Goal: Information Seeking & Learning: Learn about a topic

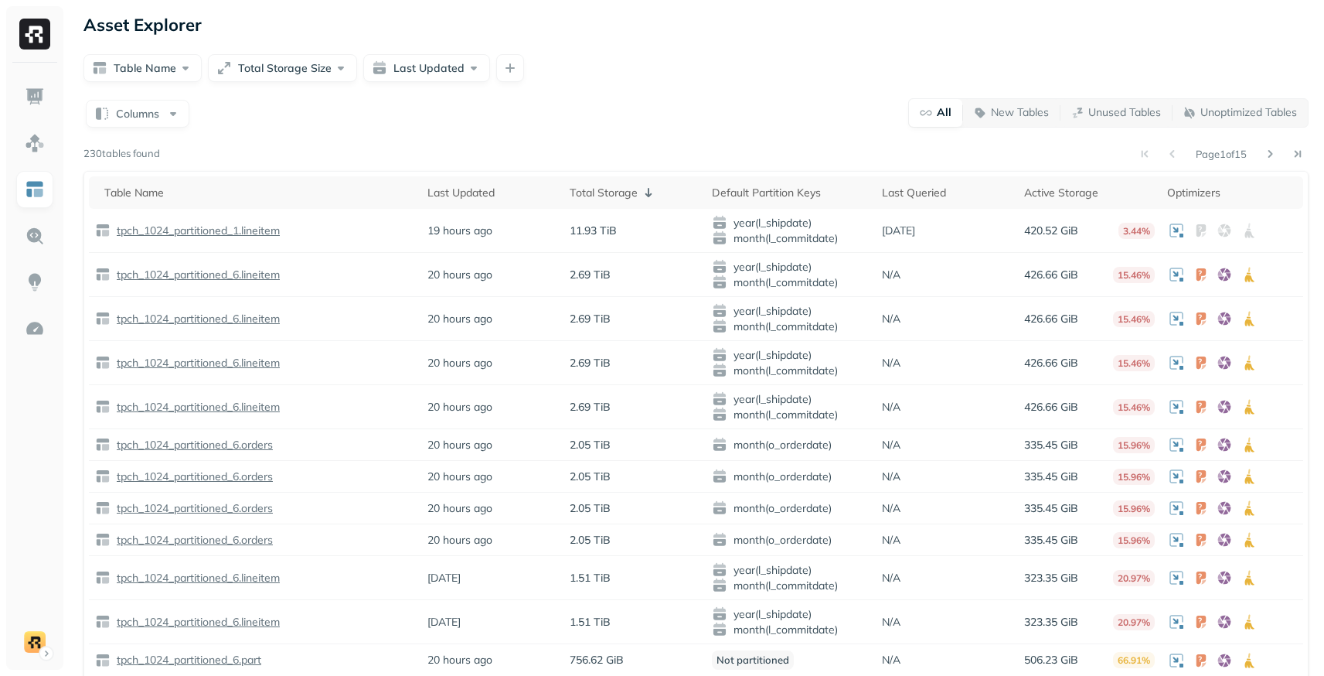
drag, startPoint x: 1186, startPoint y: 149, endPoint x: 1281, endPoint y: 151, distance: 95.1
click at [1281, 151] on div "Page 1 of 15" at bounding box center [734, 154] width 1149 height 22
click at [38, 150] on img at bounding box center [35, 143] width 20 height 20
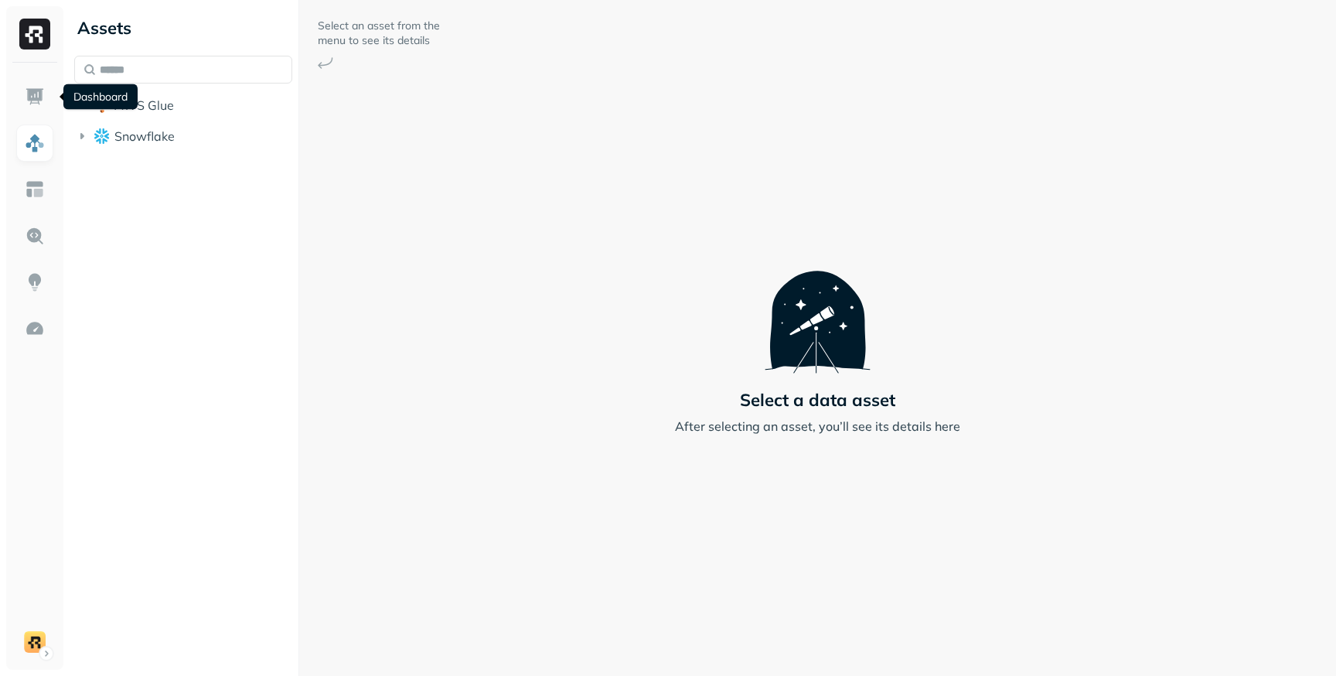
click at [135, 104] on div "Dashboard Dashboard" at bounding box center [100, 97] width 74 height 26
click at [148, 115] on button "AWS Glue" at bounding box center [183, 105] width 218 height 25
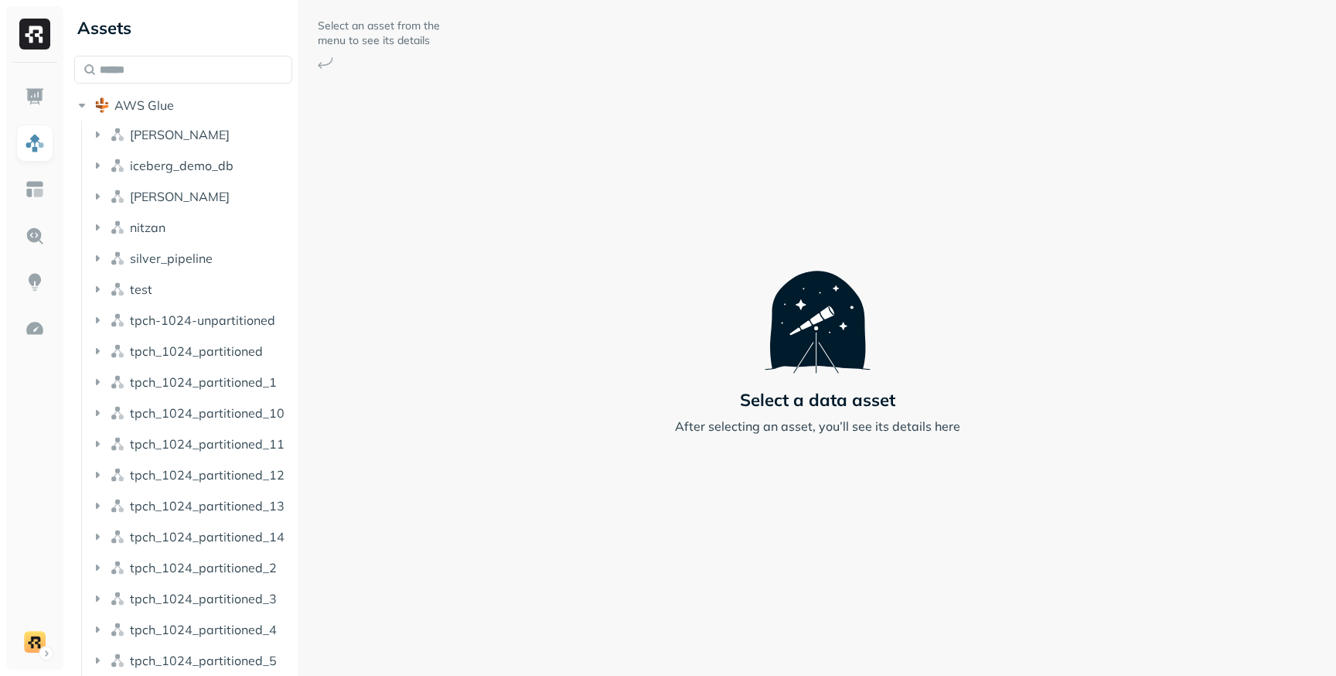
click at [145, 152] on ul "[PERSON_NAME] iceberg_demo_db [PERSON_NAME] silver_pipeline test tpch-1024-unpa…" at bounding box center [187, 461] width 212 height 680
click at [144, 136] on span "[PERSON_NAME]" at bounding box center [180, 134] width 100 height 15
click at [152, 169] on span "Tables" at bounding box center [144, 163] width 39 height 15
click at [196, 195] on link "users" at bounding box center [208, 193] width 174 height 25
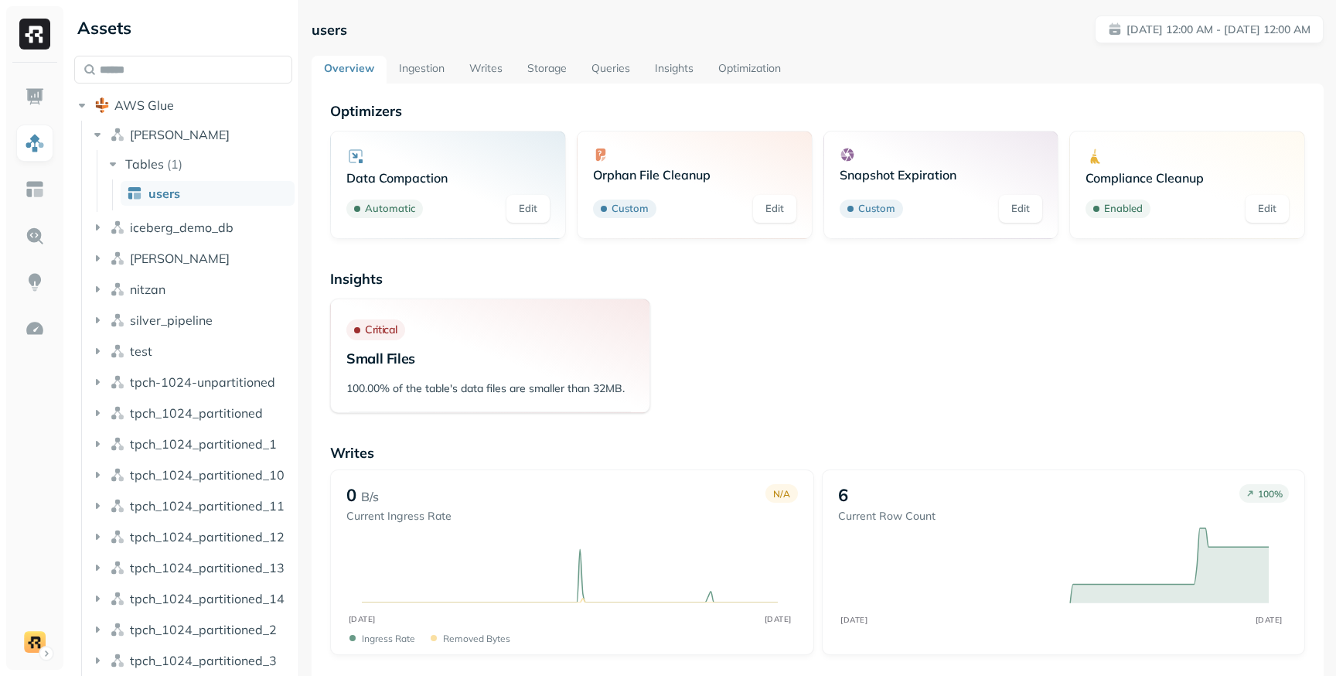
click at [607, 71] on link "Queries" at bounding box center [610, 70] width 63 height 28
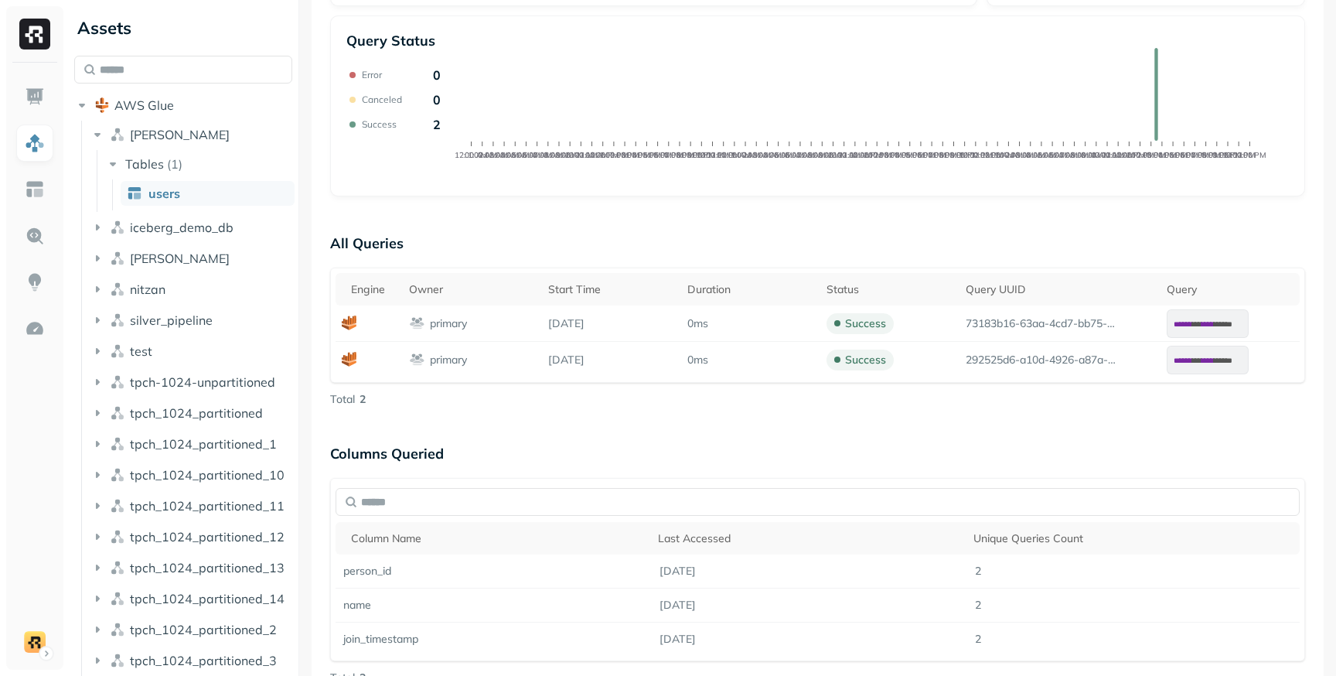
scroll to position [417, 0]
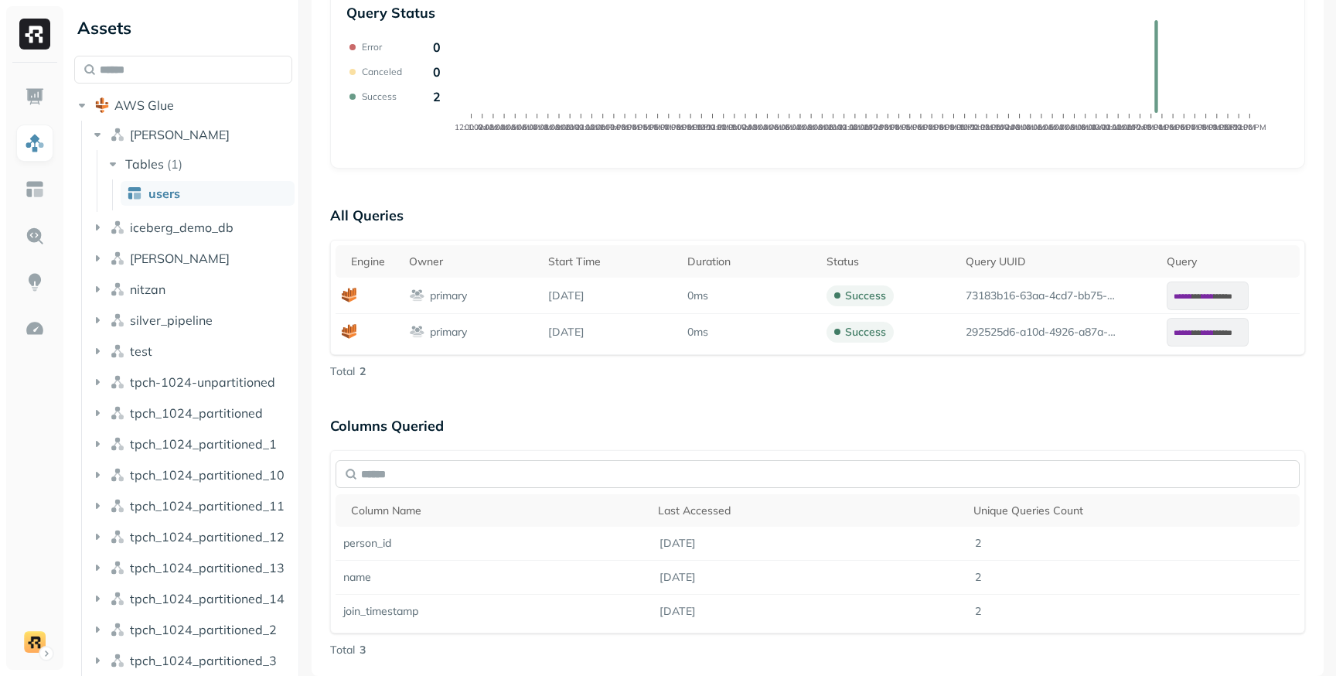
click at [708, 478] on input "text" at bounding box center [817, 474] width 964 height 28
click at [660, 427] on p "Columns Queried" at bounding box center [817, 425] width 975 height 31
click at [465, 478] on input "text" at bounding box center [817, 474] width 964 height 28
click at [464, 428] on p "Columns Queried" at bounding box center [817, 425] width 975 height 31
click at [423, 471] on input "text" at bounding box center [817, 474] width 964 height 28
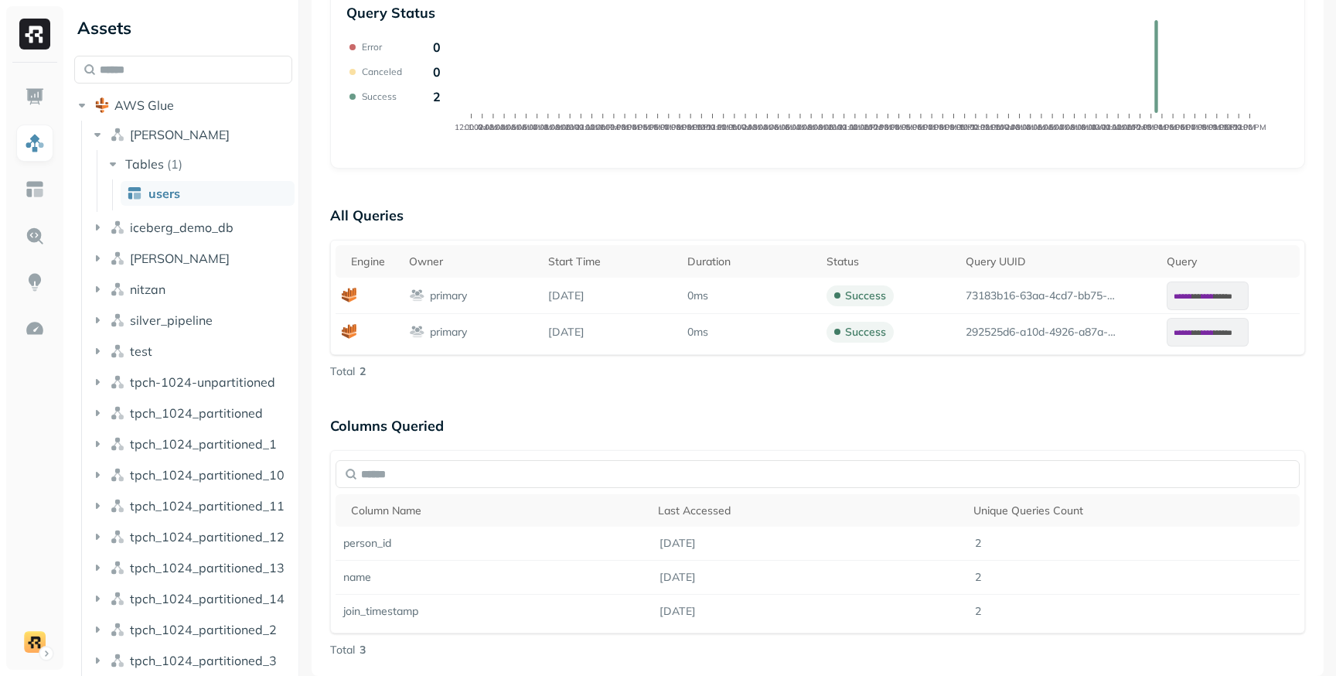
click at [322, 444] on div "Queries Query Performance [DATE] [DATE] Queries 2 P90 Duration <1s P50 Duration…" at bounding box center [818, 171] width 1012 height 1009
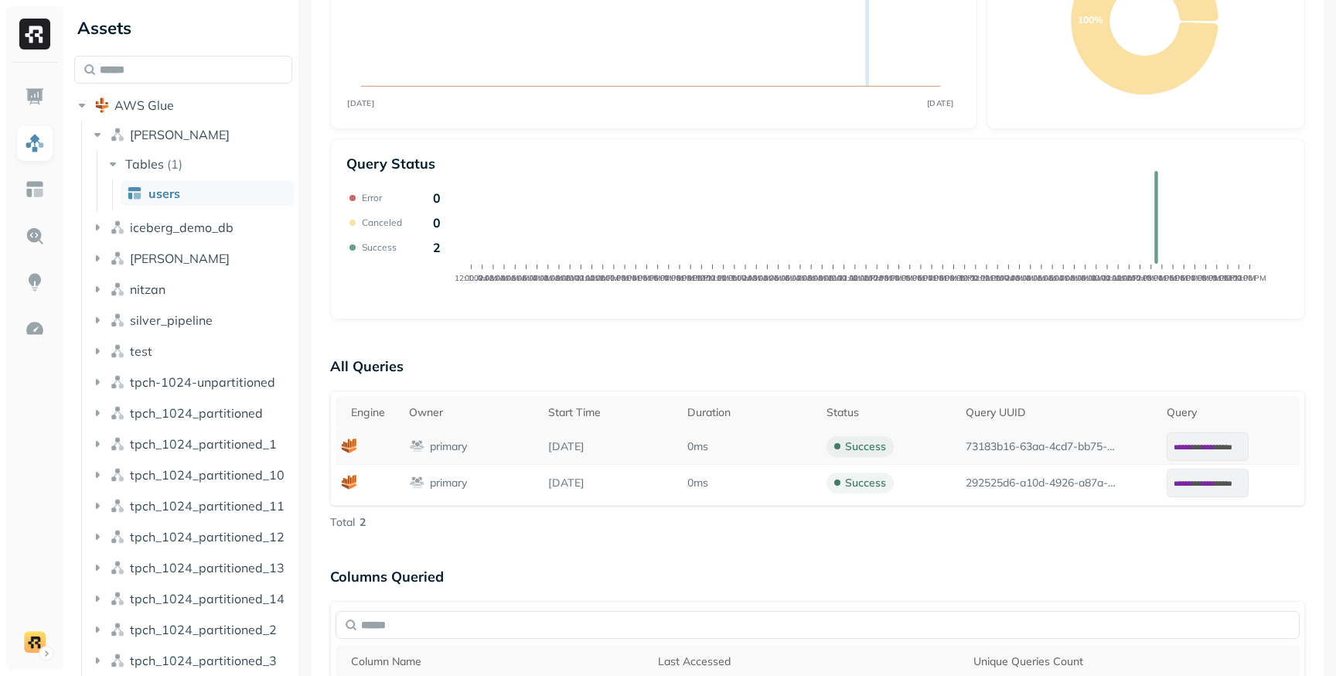
scroll to position [0, 0]
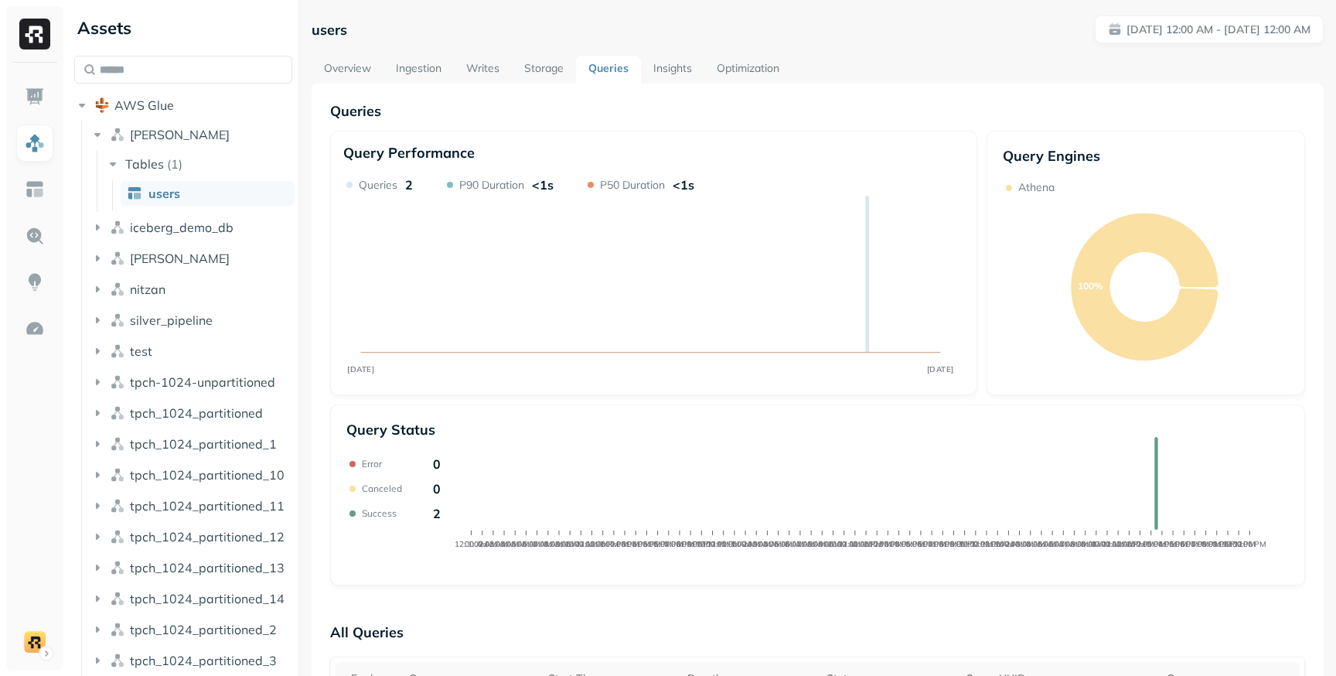
click at [533, 66] on link "Storage" at bounding box center [544, 70] width 64 height 28
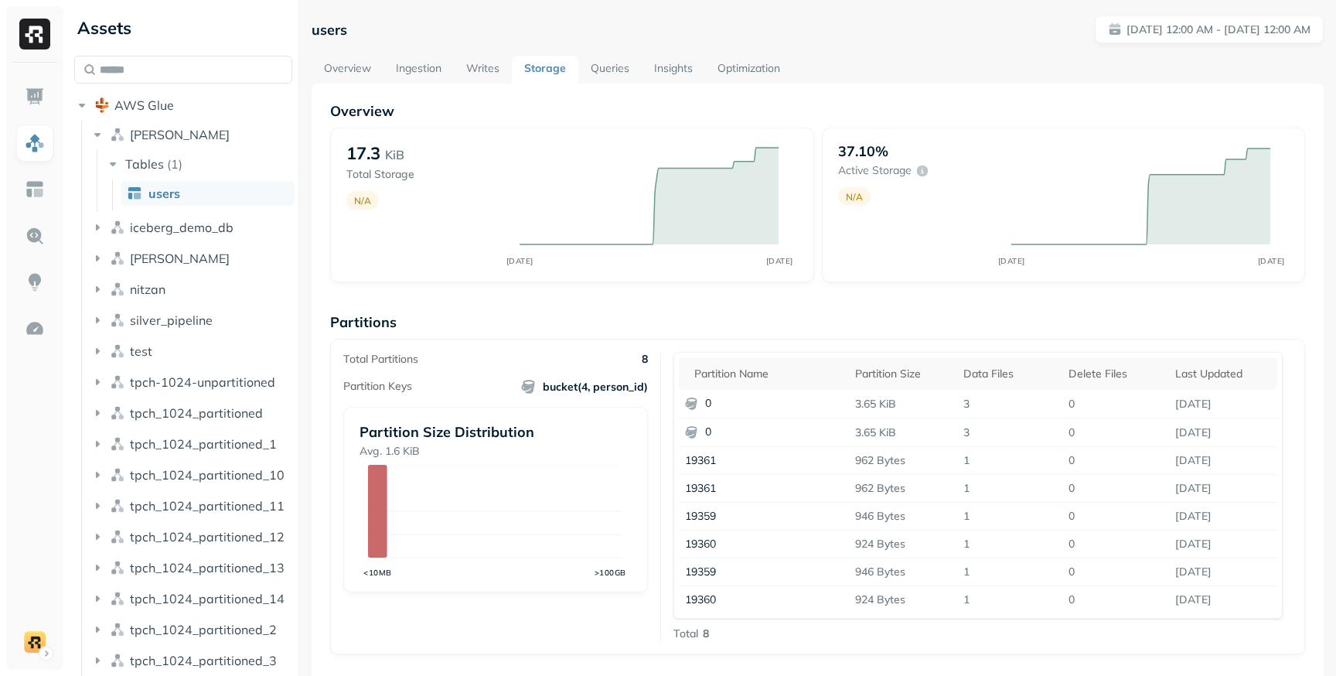
click at [625, 69] on link "Queries" at bounding box center [609, 70] width 63 height 28
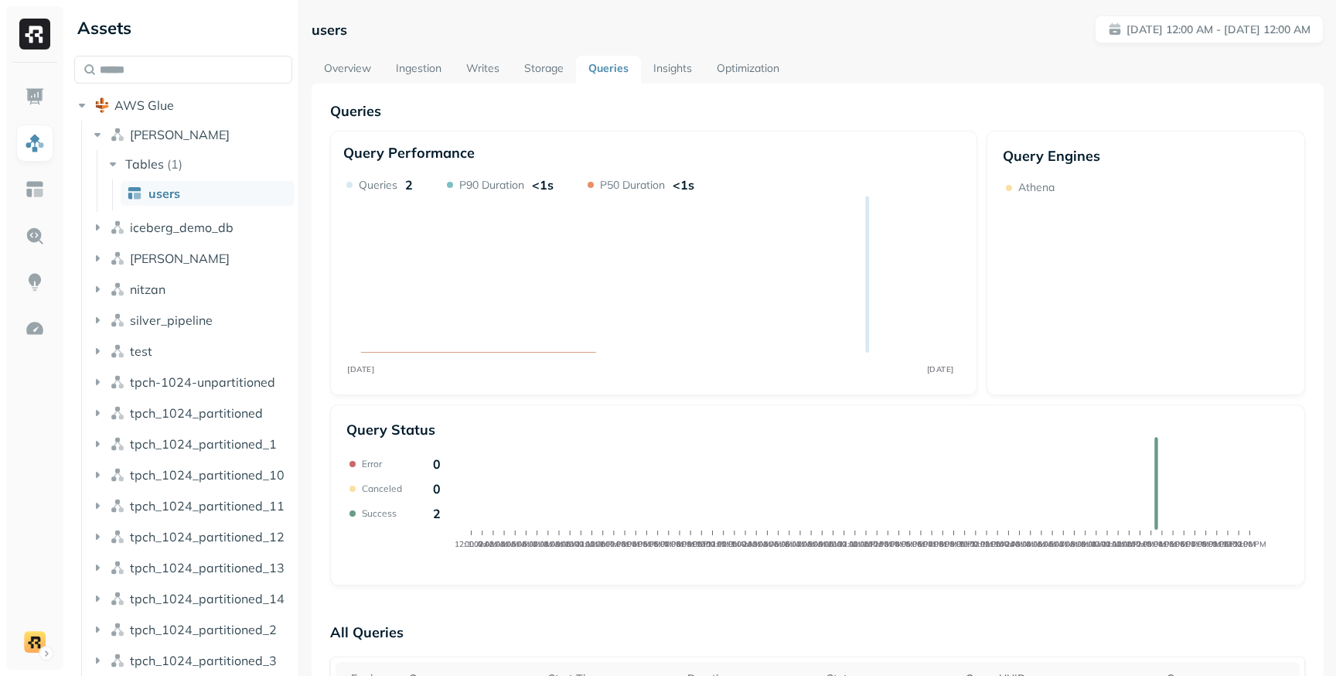
click at [735, 71] on link "Optimization" at bounding box center [747, 70] width 87 height 28
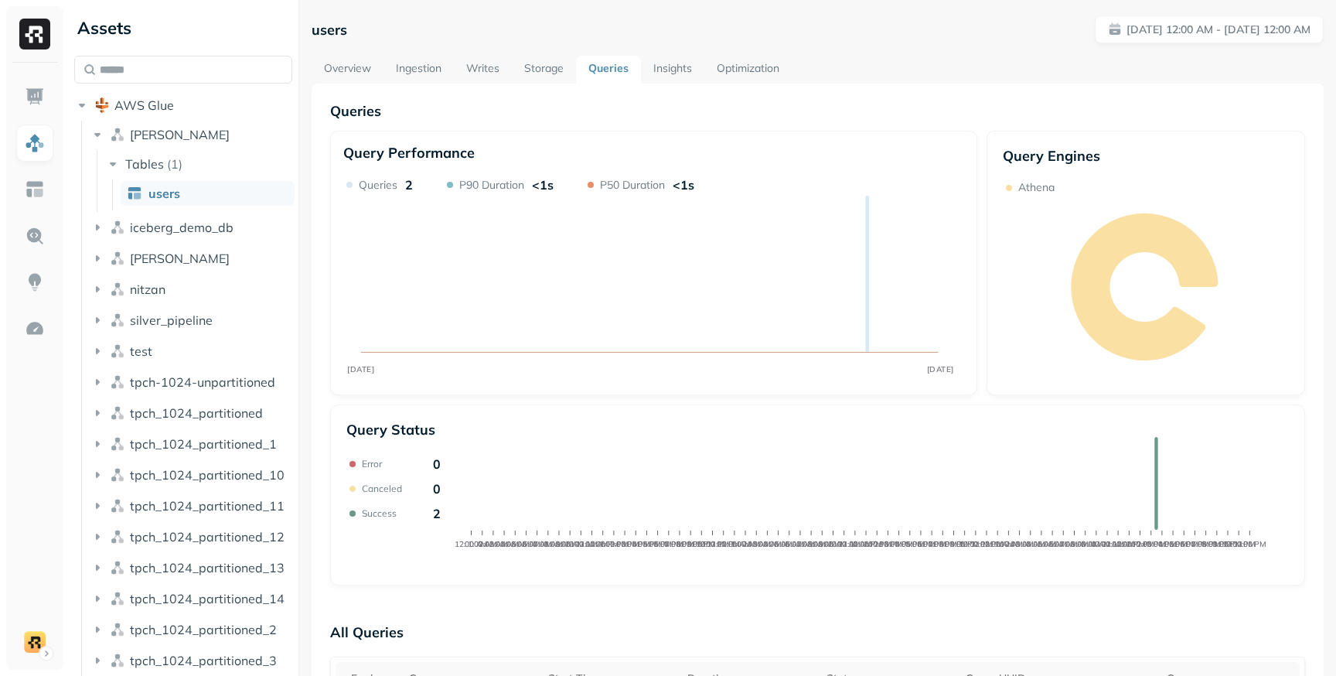
click at [735, 71] on link "Optimization" at bounding box center [747, 70] width 87 height 28
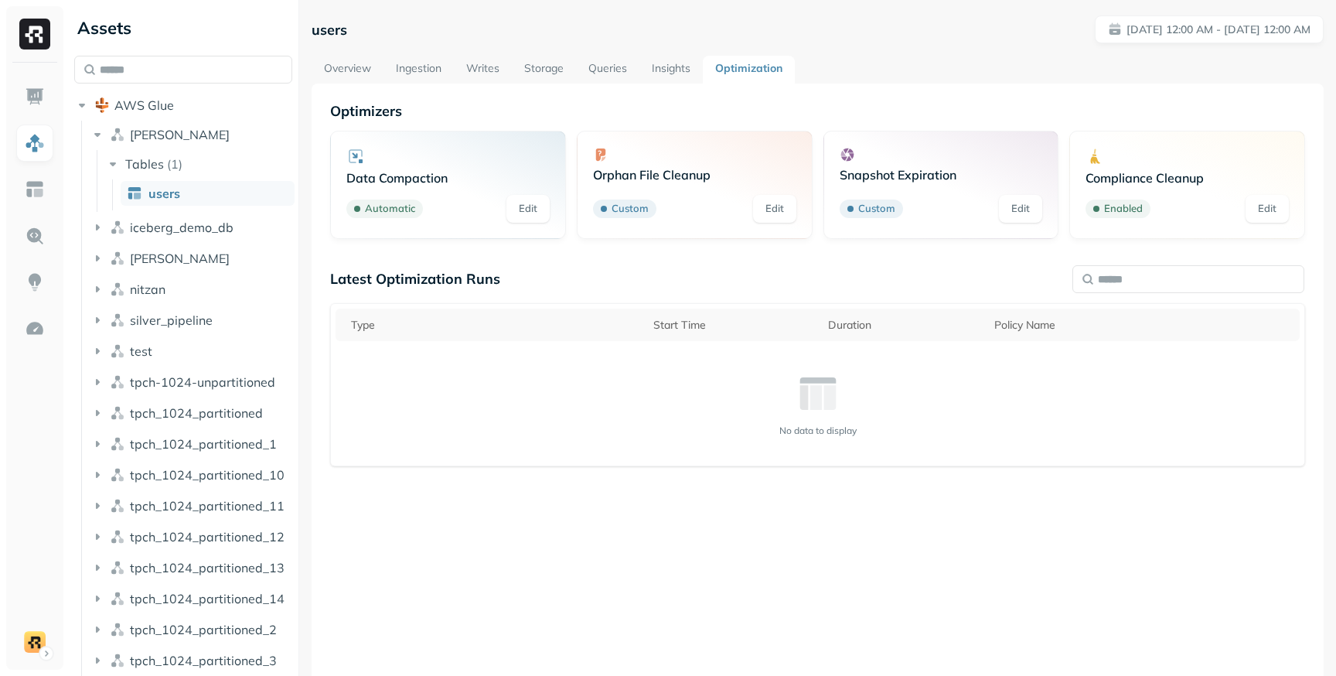
click at [679, 73] on link "Insights" at bounding box center [670, 70] width 63 height 28
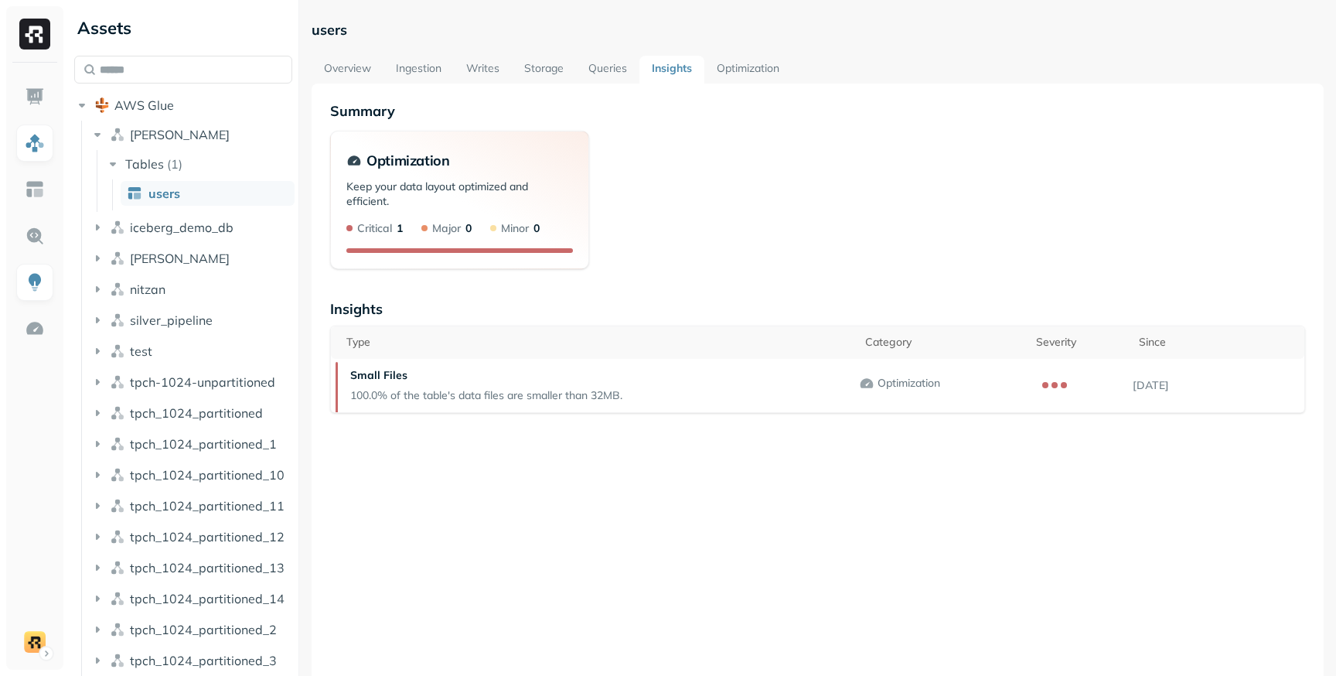
click at [717, 70] on link "Optimization" at bounding box center [747, 70] width 87 height 28
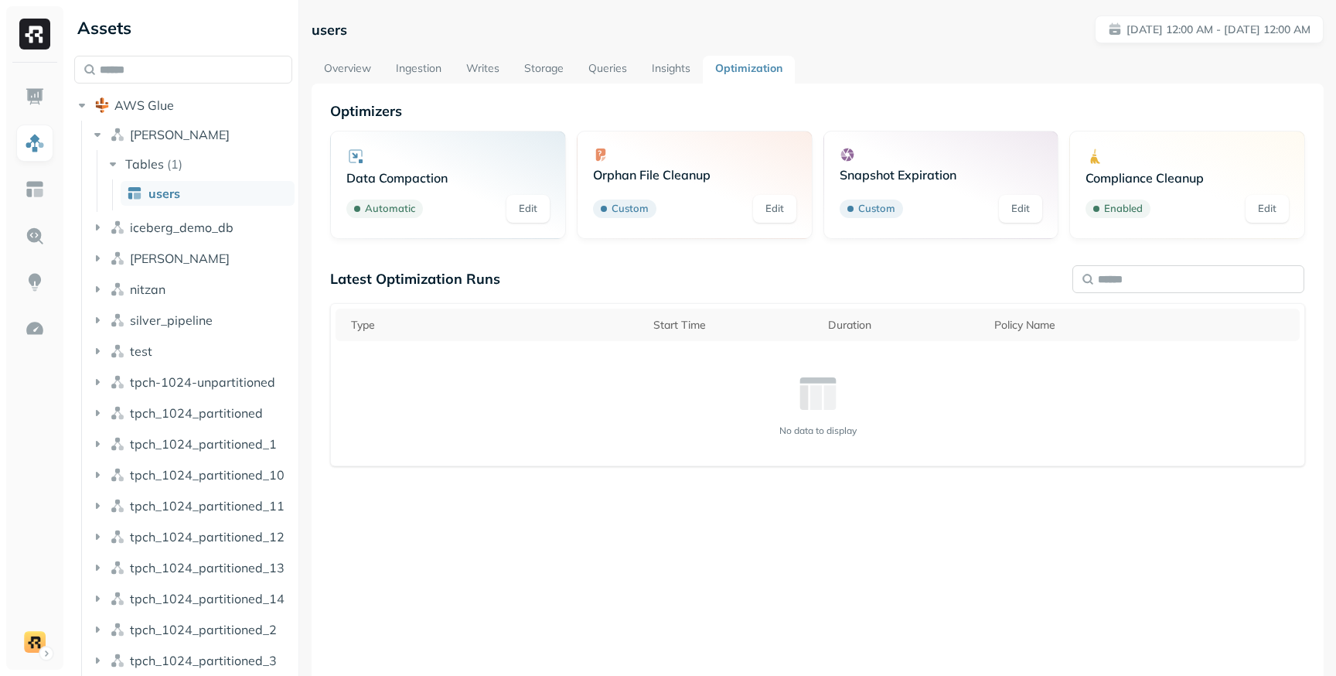
click at [1115, 284] on input "text" at bounding box center [1188, 279] width 232 height 28
click at [990, 285] on div "Latest Optimization Runs" at bounding box center [817, 279] width 975 height 18
drag, startPoint x: 796, startPoint y: 402, endPoint x: 831, endPoint y: 416, distance: 37.5
click at [831, 418] on div "No data to display" at bounding box center [818, 404] width 952 height 64
click at [672, 76] on link "Insights" at bounding box center [670, 70] width 63 height 28
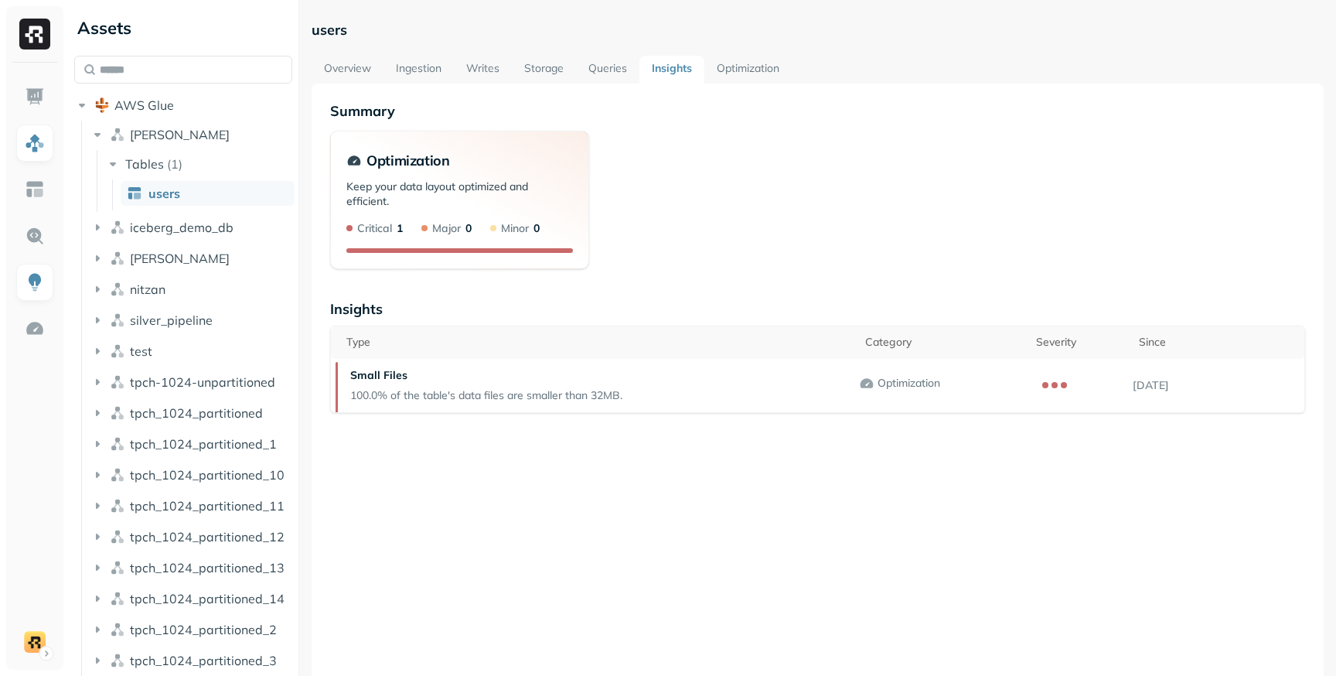
click at [598, 66] on link "Queries" at bounding box center [607, 70] width 63 height 28
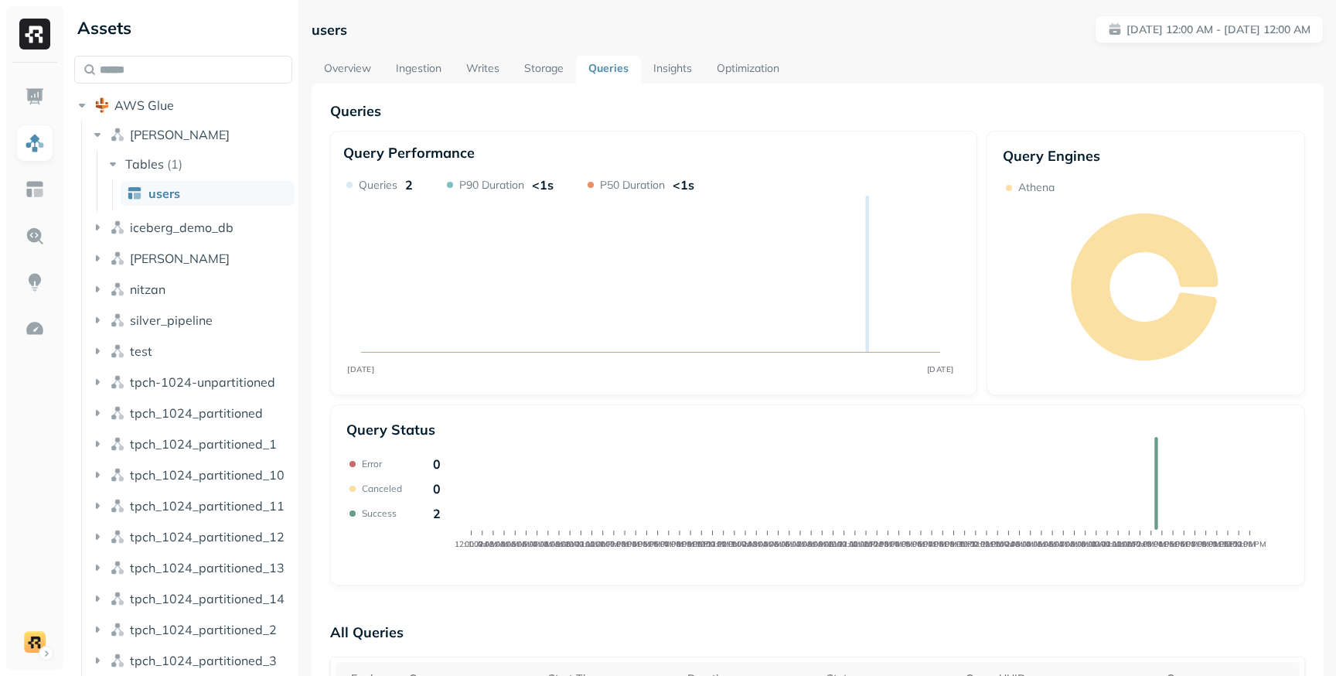
click at [675, 72] on link "Insights" at bounding box center [672, 70] width 63 height 28
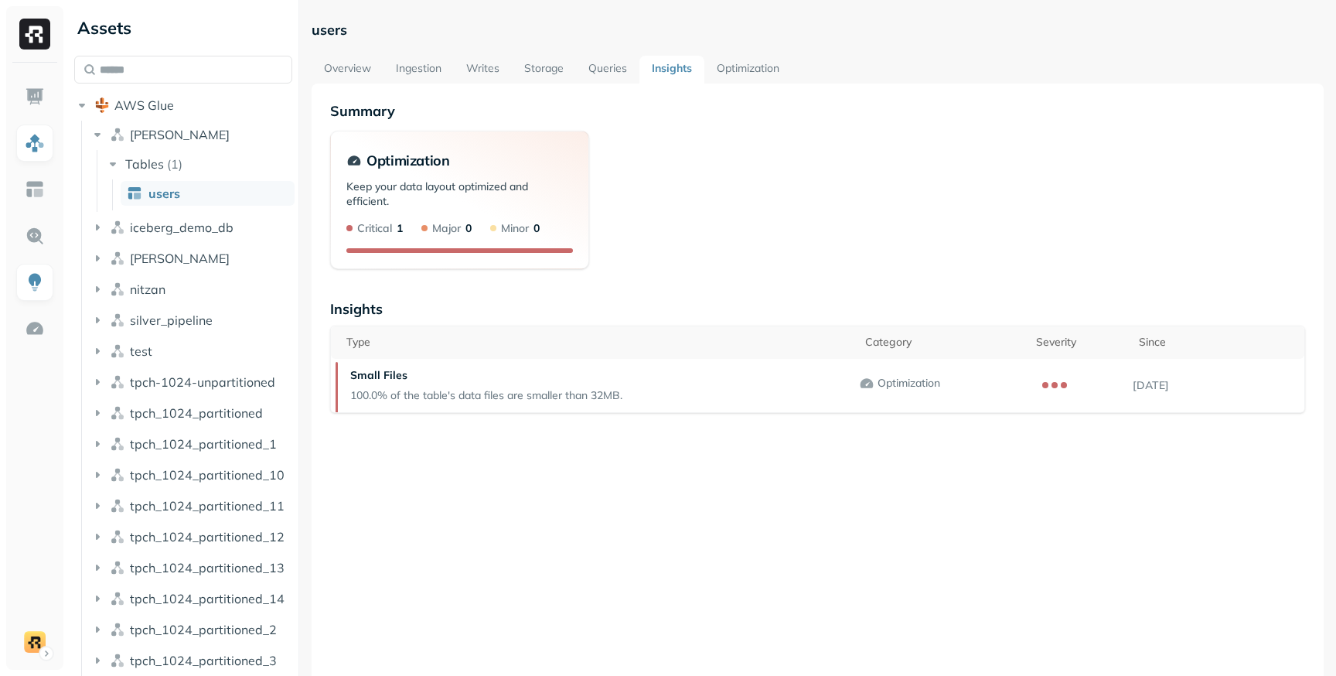
click at [730, 70] on link "Optimization" at bounding box center [747, 70] width 87 height 28
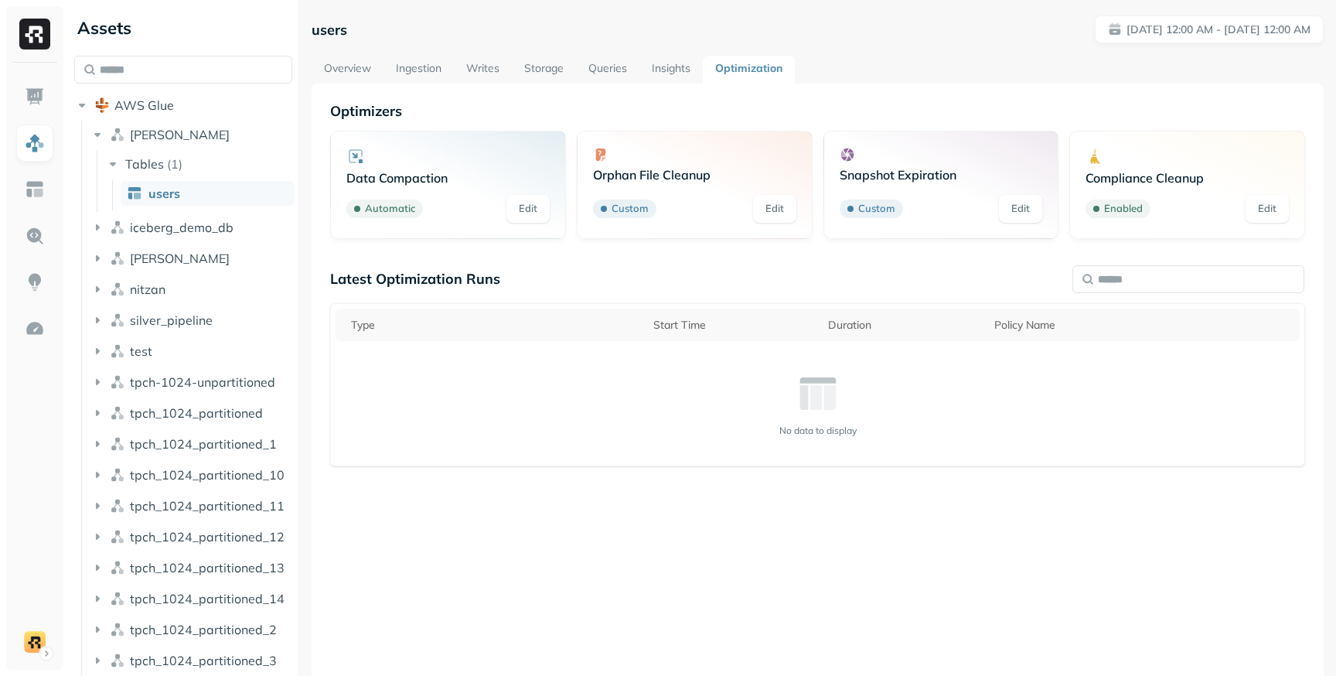
drag, startPoint x: 679, startPoint y: 70, endPoint x: 652, endPoint y: 71, distance: 27.1
click at [679, 71] on link "Insights" at bounding box center [670, 70] width 63 height 28
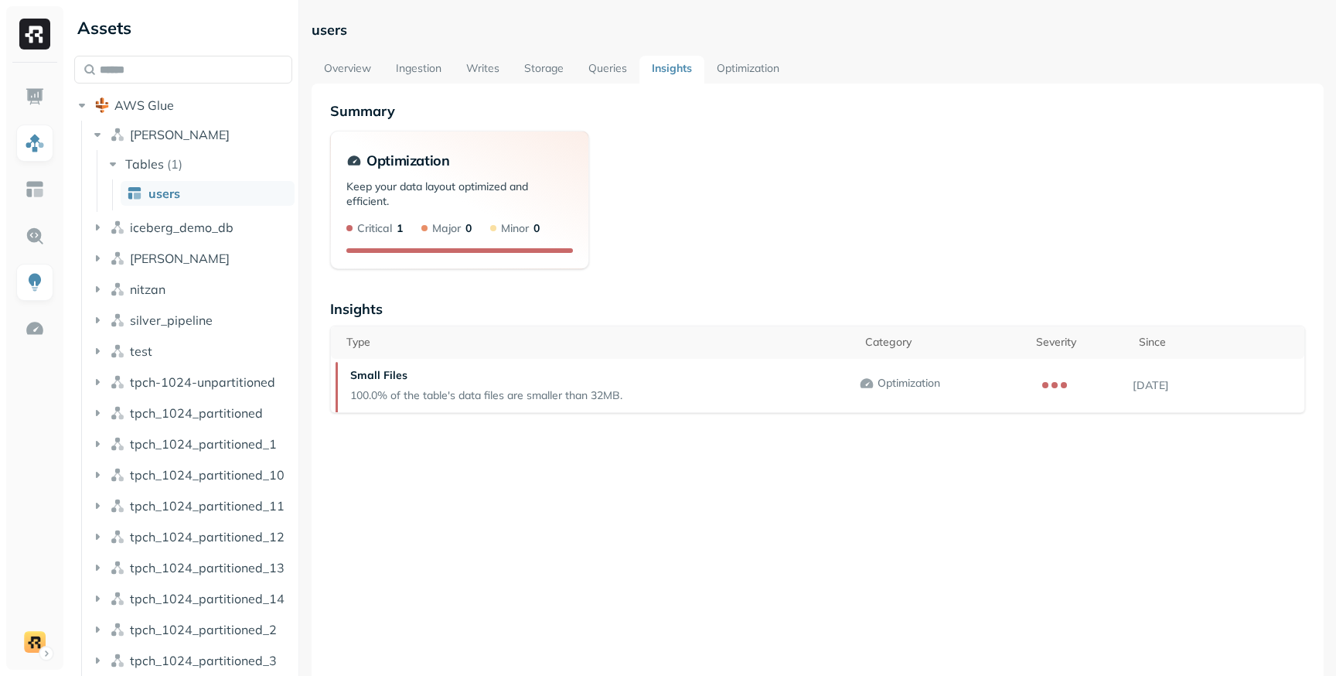
click at [617, 70] on link "Queries" at bounding box center [607, 70] width 63 height 28
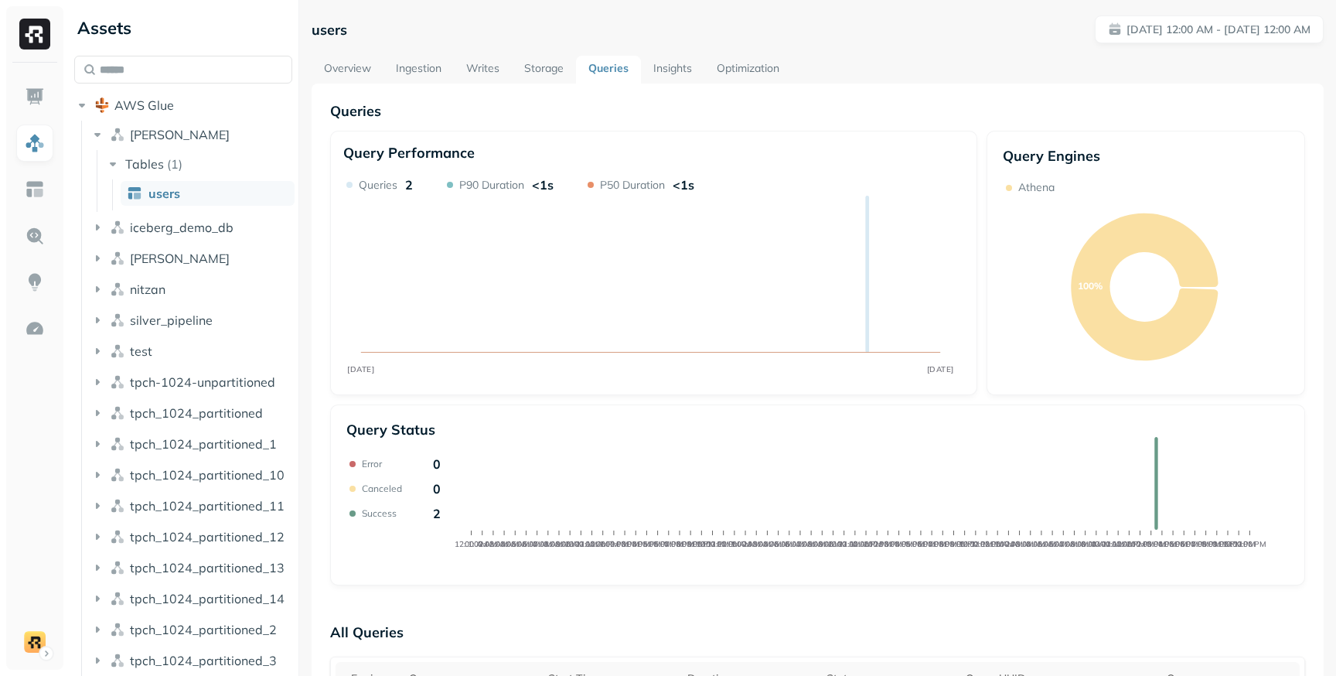
click at [750, 68] on link "Optimization" at bounding box center [747, 70] width 87 height 28
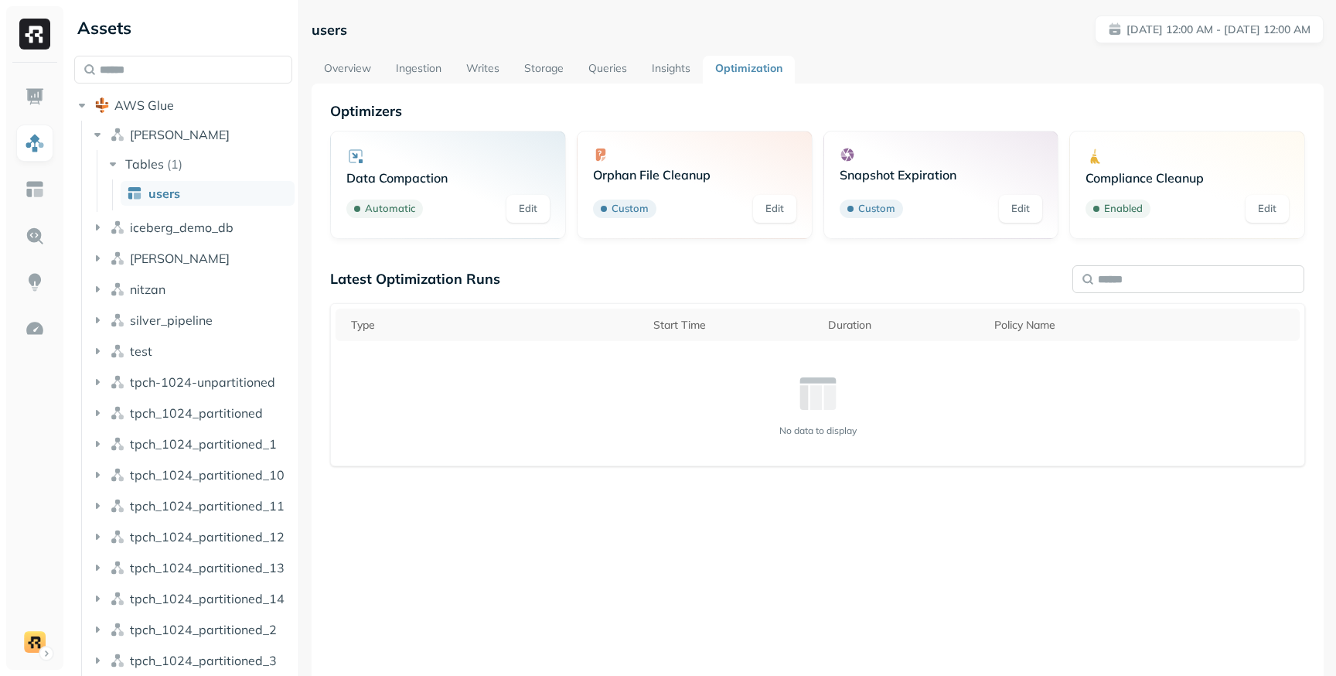
click at [1124, 288] on input "text" at bounding box center [1188, 279] width 232 height 28
click at [612, 65] on link "Queries" at bounding box center [607, 70] width 63 height 28
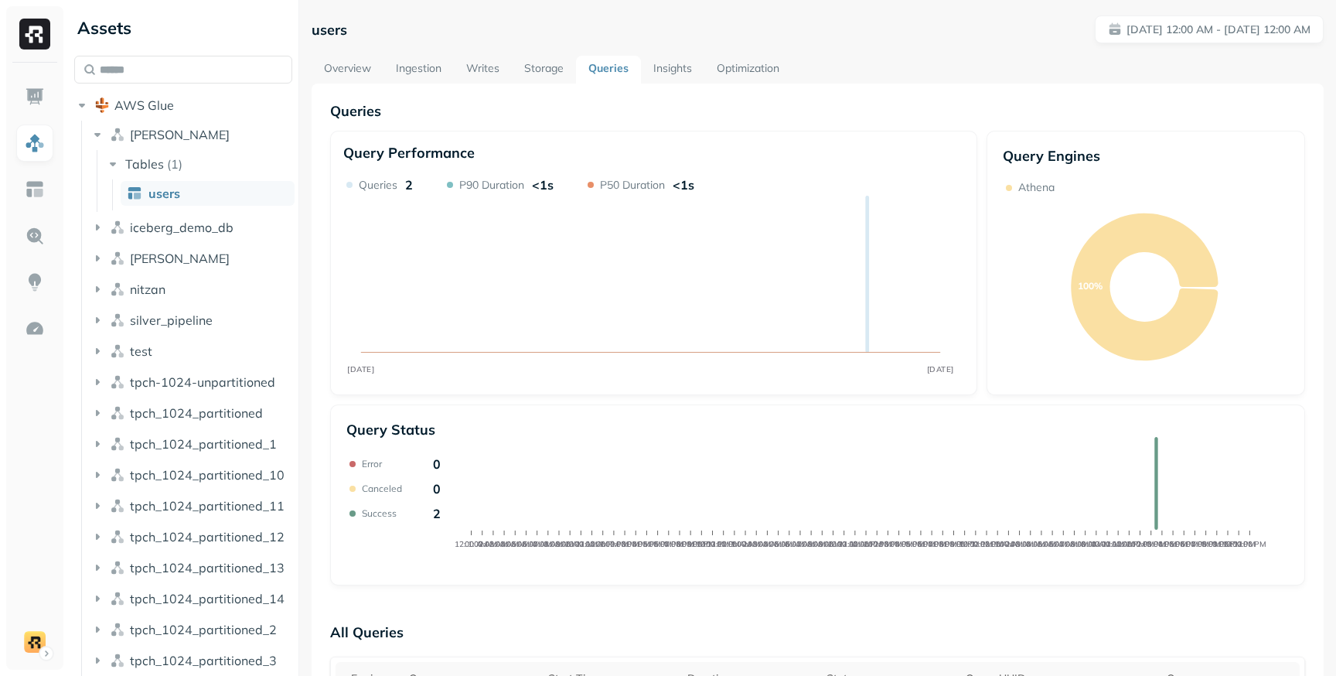
click at [556, 76] on link "Storage" at bounding box center [544, 70] width 64 height 28
click at [547, 71] on link "Storage" at bounding box center [544, 70] width 64 height 28
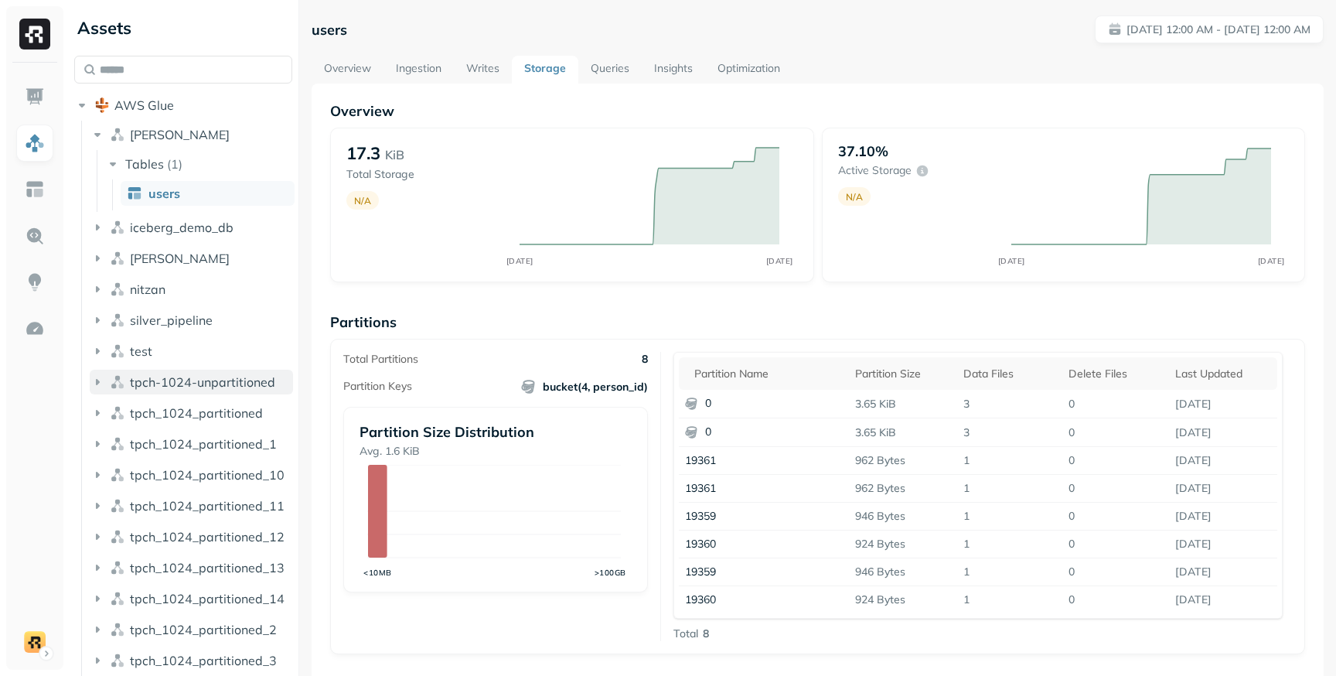
click at [100, 381] on icon "button" at bounding box center [97, 381] width 15 height 15
click at [102, 383] on icon "button" at bounding box center [97, 381] width 15 height 15
click at [114, 410] on icon "button" at bounding box center [113, 411] width 4 height 6
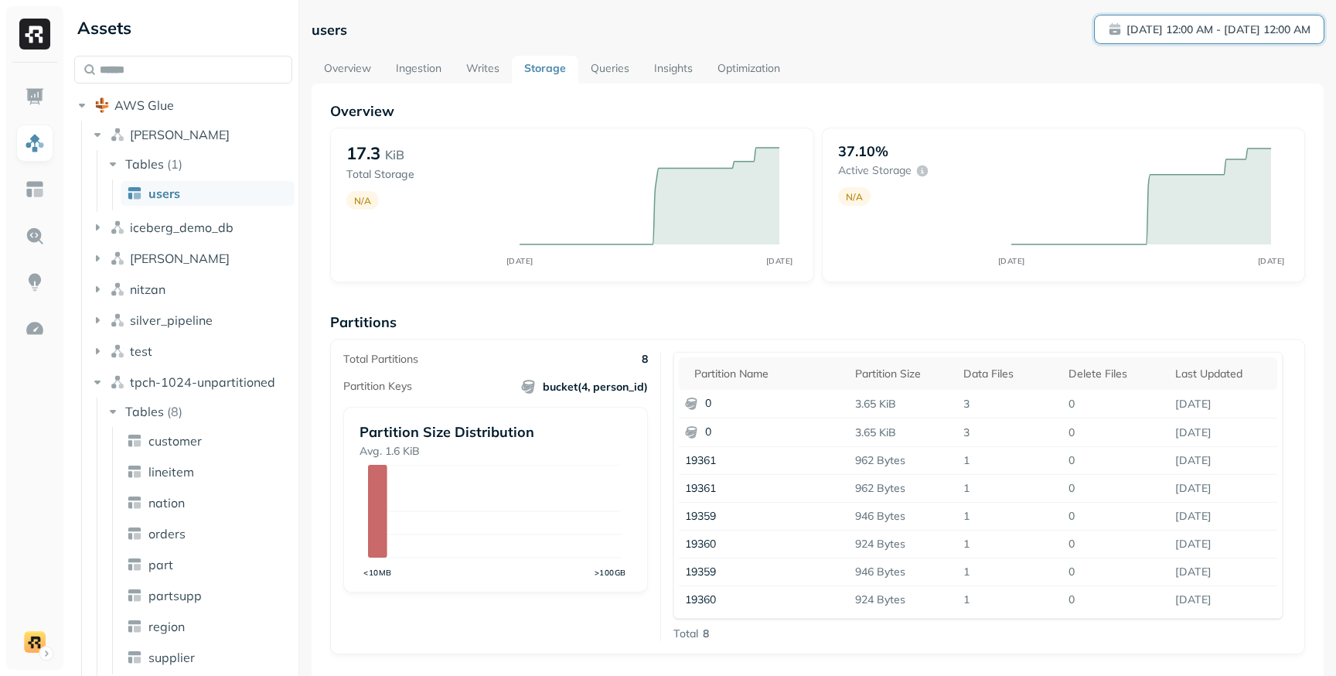
click at [1138, 30] on p "[DATE] 12:00 AM - [DATE] 12:00 AM" at bounding box center [1218, 29] width 184 height 15
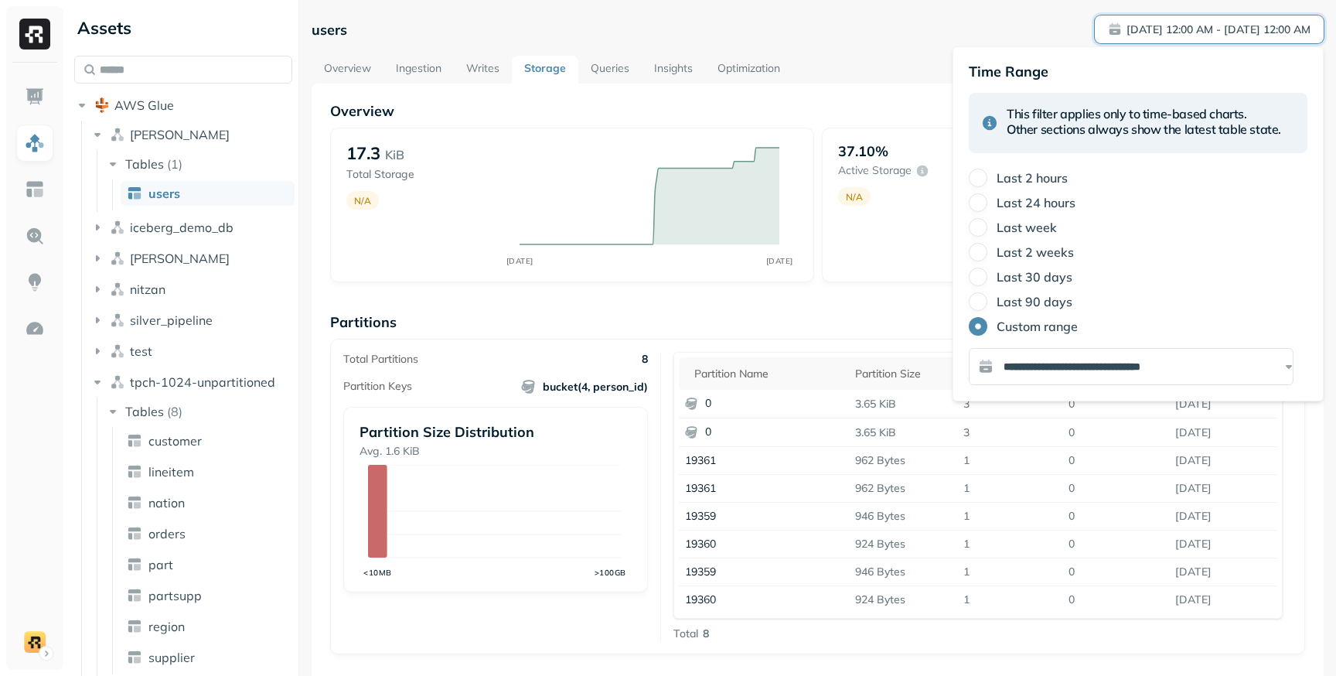
click at [1158, 31] on p "[DATE] 12:00 AM - [DATE] 12:00 AM" at bounding box center [1218, 29] width 184 height 15
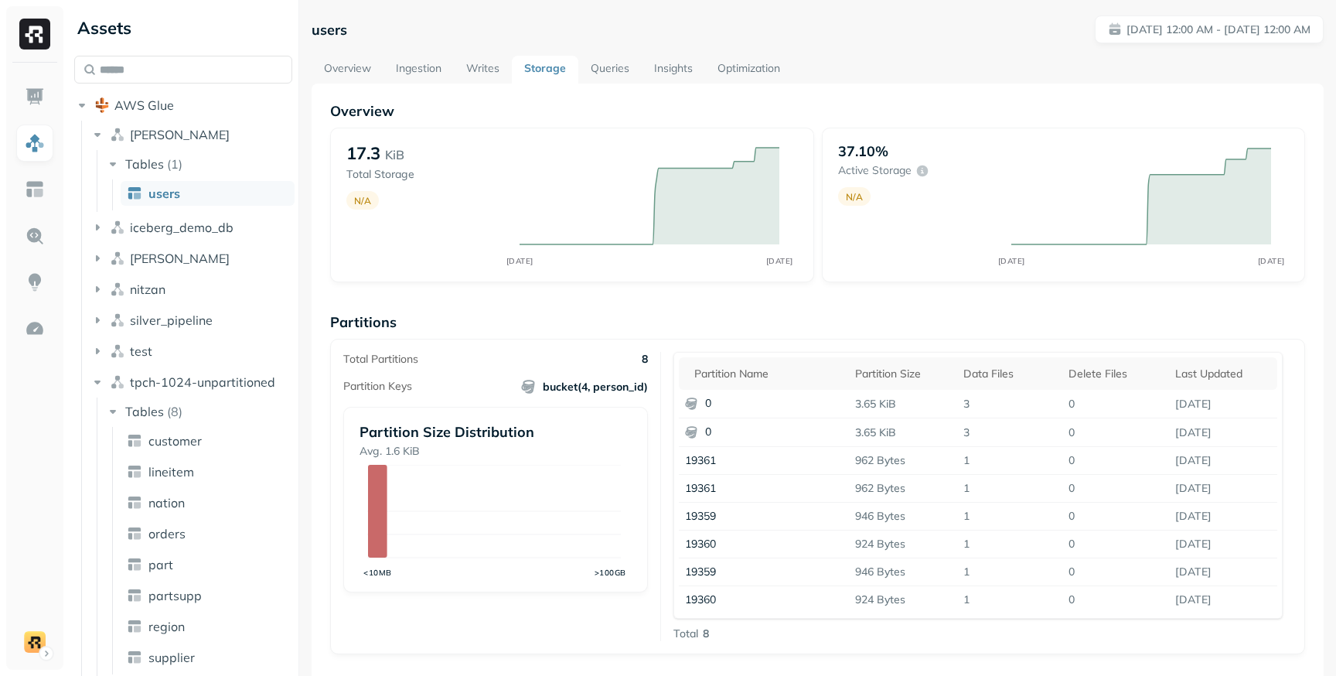
click at [468, 67] on link "Writes" at bounding box center [483, 70] width 58 height 28
click at [479, 73] on link "Writes" at bounding box center [483, 70] width 58 height 28
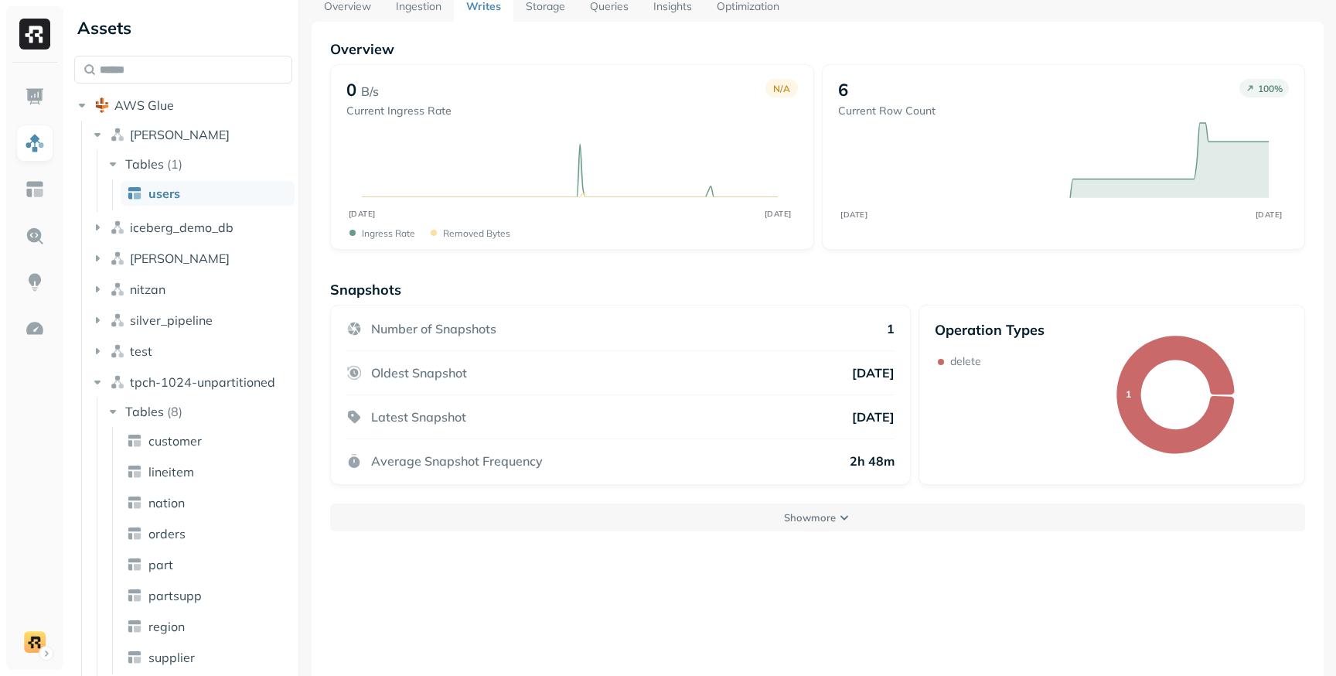
scroll to position [83, 0]
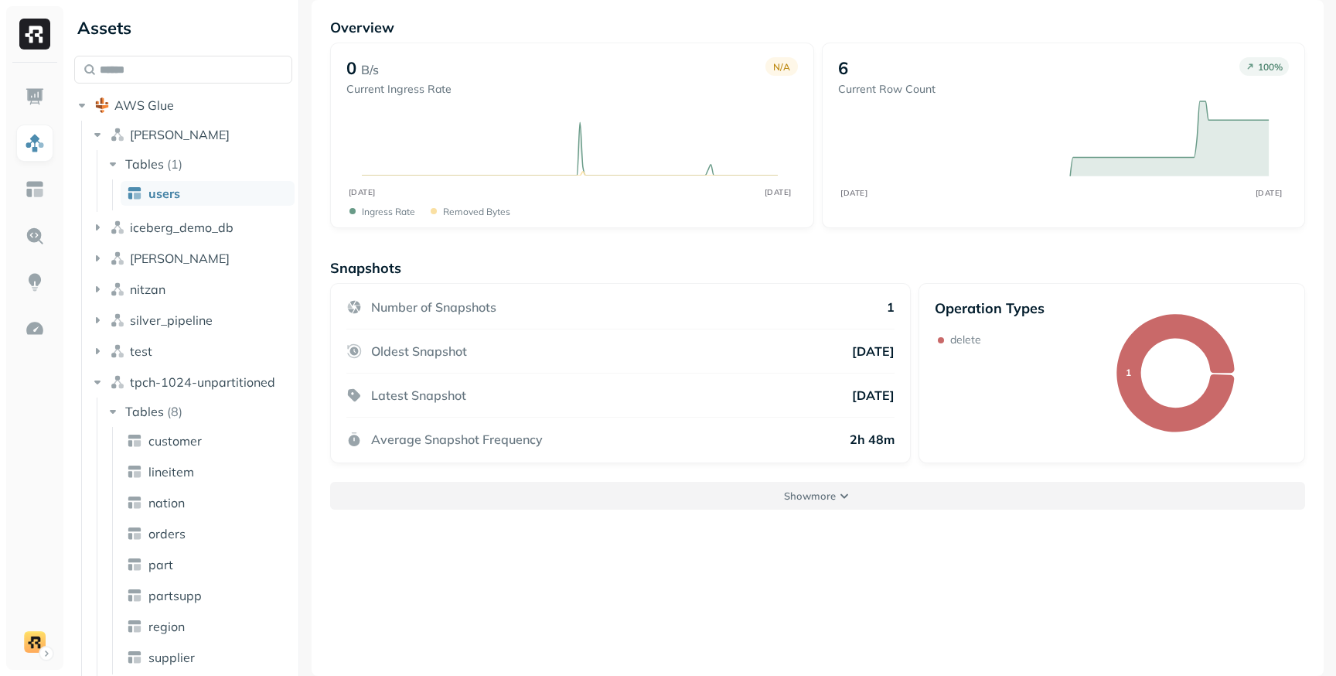
click at [840, 492] on button "Show more" at bounding box center [817, 496] width 975 height 28
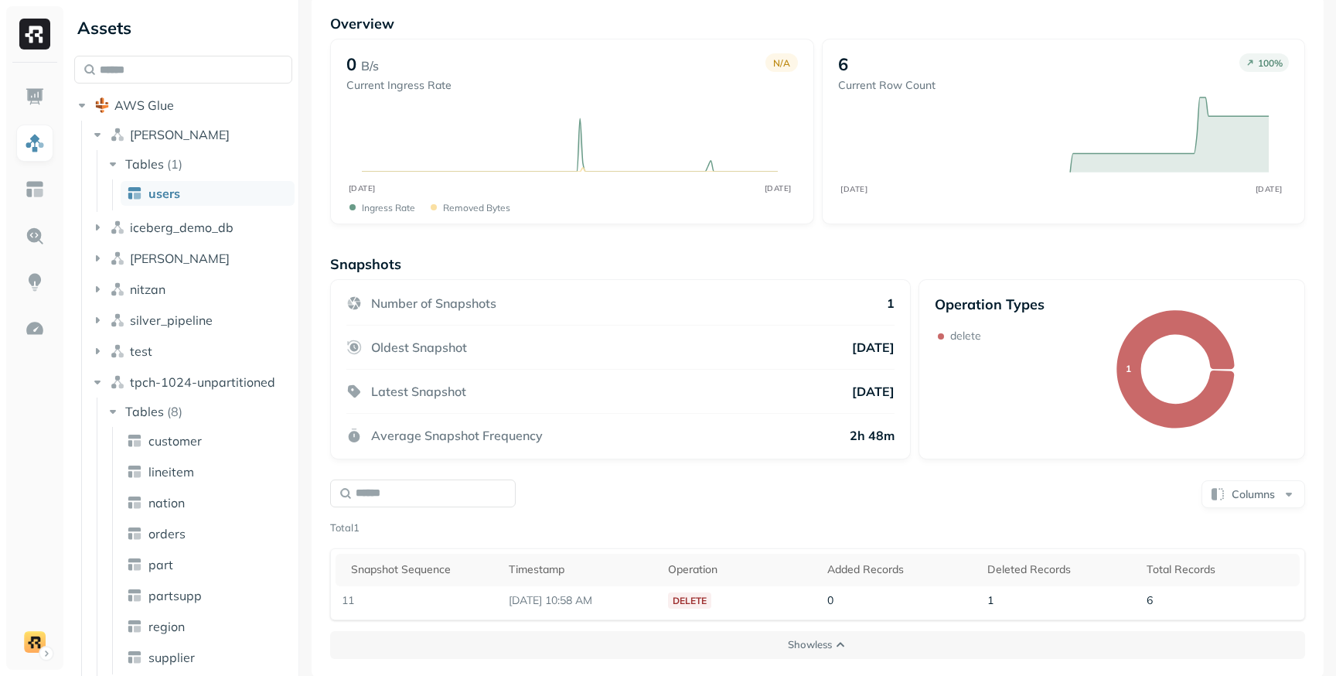
scroll to position [88, 0]
click at [1233, 501] on button "Columns" at bounding box center [1253, 493] width 104 height 28
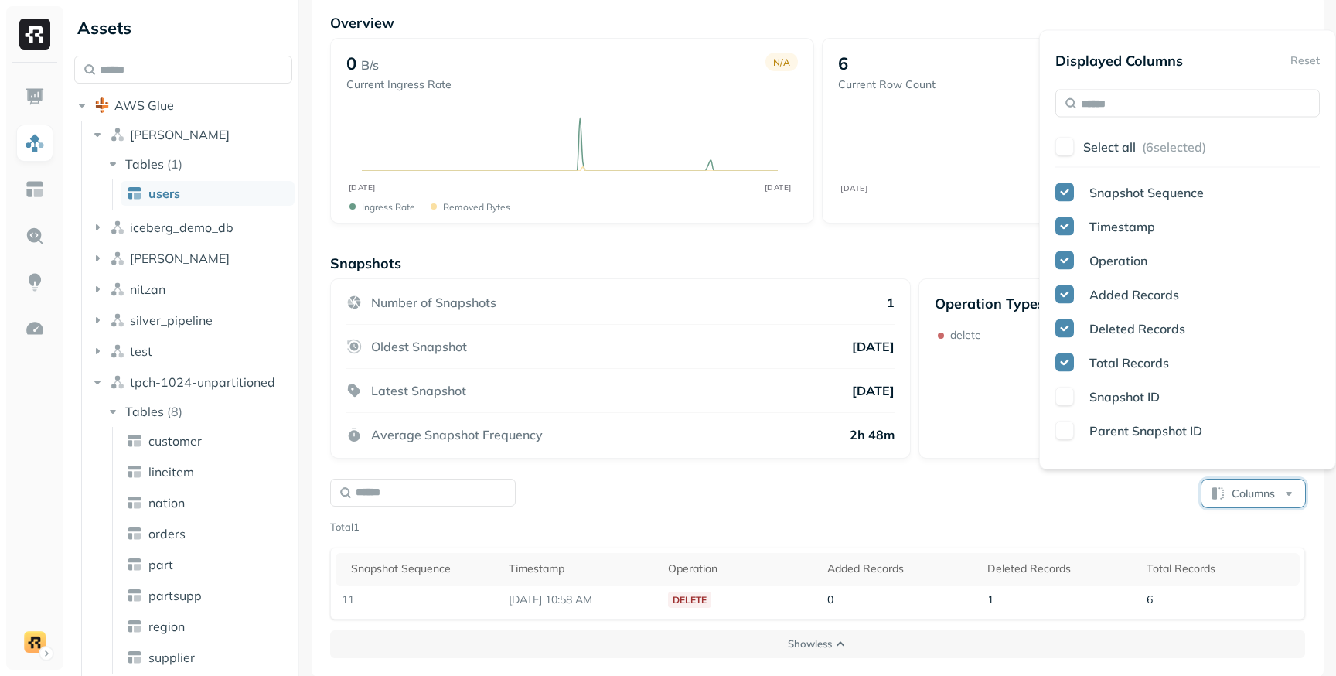
click at [1071, 397] on button "button" at bounding box center [1064, 396] width 19 height 19
drag, startPoint x: 1067, startPoint y: 400, endPoint x: 1078, endPoint y: 418, distance: 21.9
click at [1067, 400] on button "button" at bounding box center [1064, 396] width 19 height 19
drag, startPoint x: 1064, startPoint y: 436, endPoint x: 1070, endPoint y: 444, distance: 9.9
click at [1064, 436] on button "button" at bounding box center [1064, 430] width 19 height 19
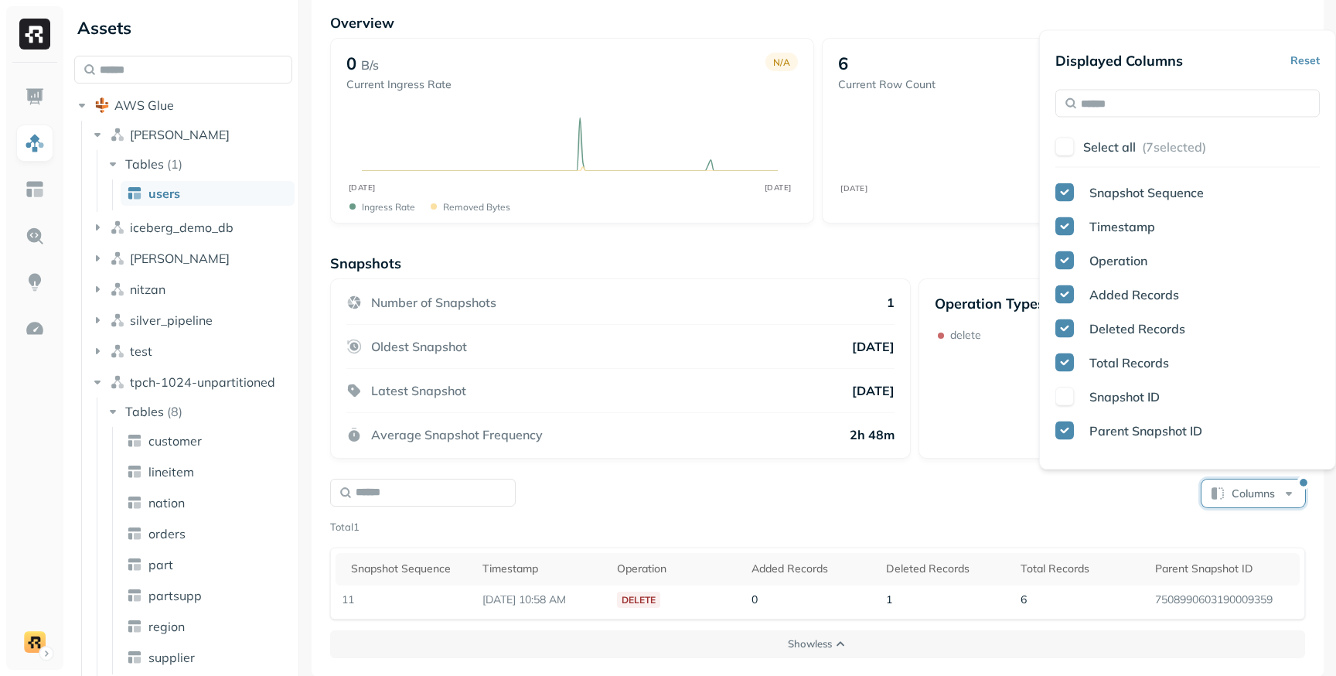
click at [1062, 435] on button "button" at bounding box center [1064, 430] width 19 height 19
click at [1064, 365] on button "button" at bounding box center [1064, 362] width 19 height 19
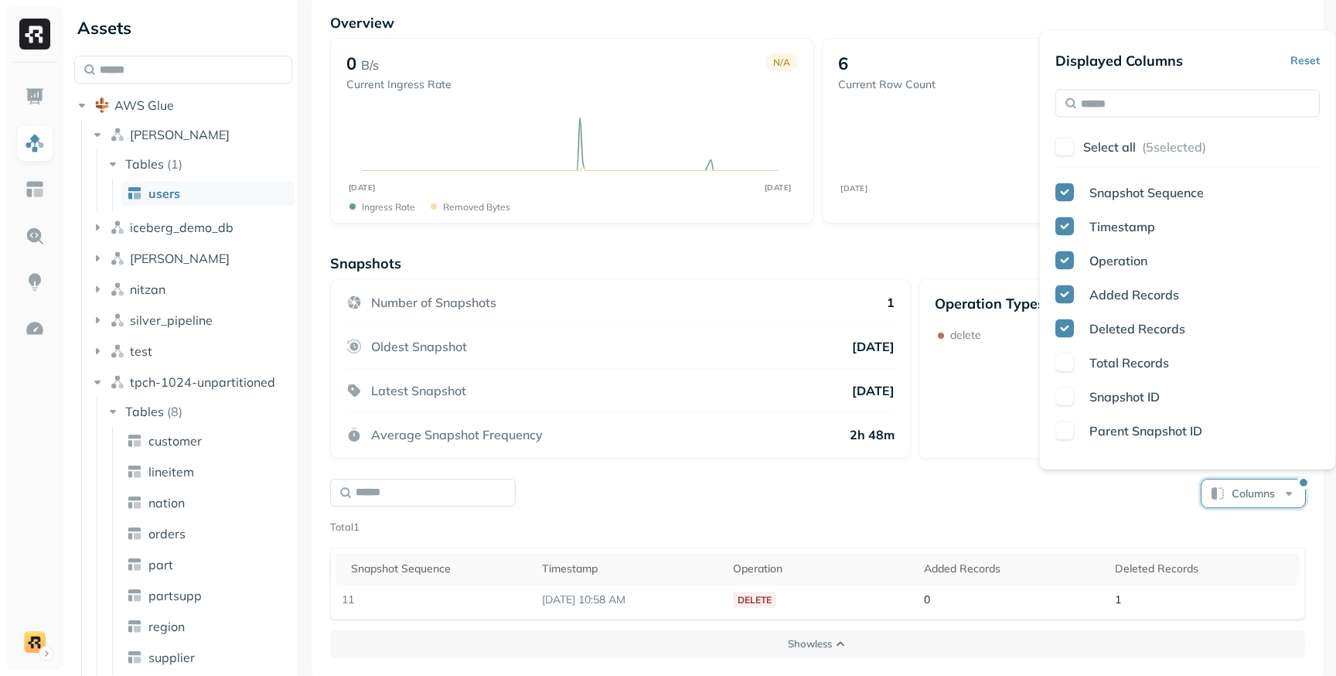
click at [1064, 366] on button "button" at bounding box center [1064, 362] width 19 height 19
click at [1075, 396] on div "Snapshot ID" at bounding box center [1187, 396] width 264 height 19
click at [1075, 399] on div "Snapshot ID" at bounding box center [1187, 396] width 264 height 19
click at [1126, 494] on div "Columns" at bounding box center [817, 492] width 975 height 30
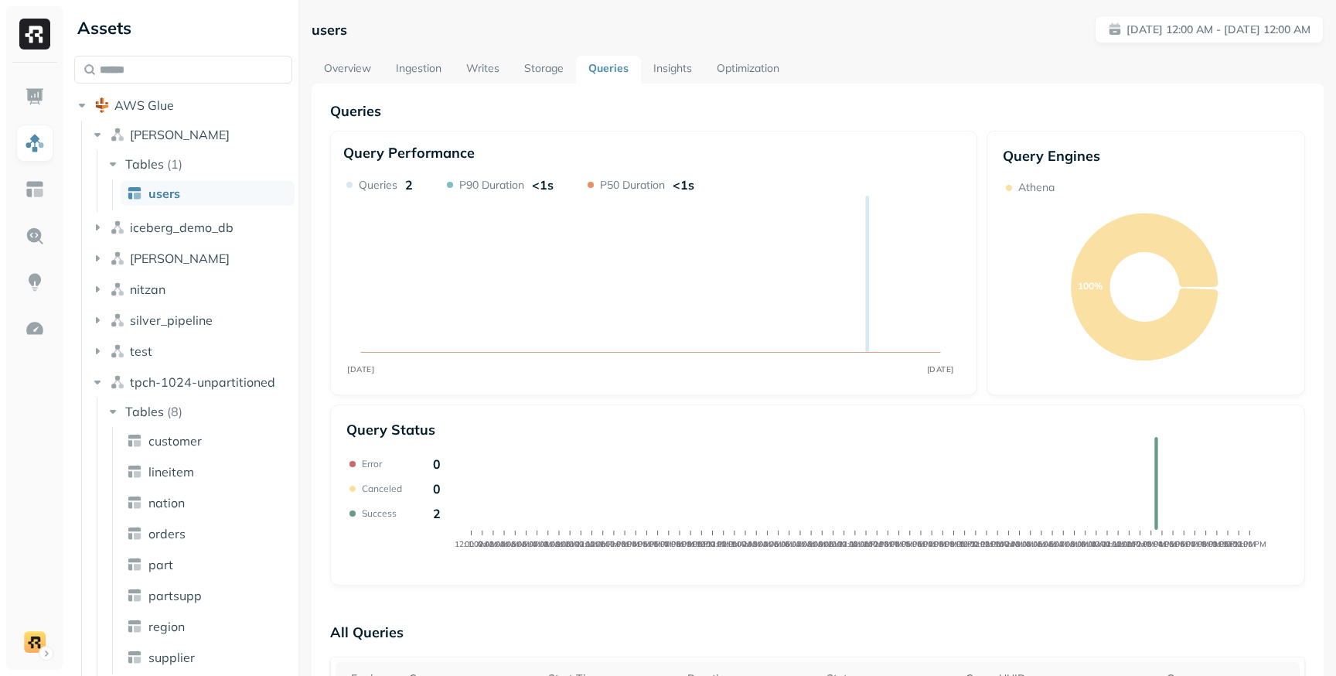
scroll to position [417, 0]
click at [747, 79] on link "Optimization" at bounding box center [747, 70] width 87 height 28
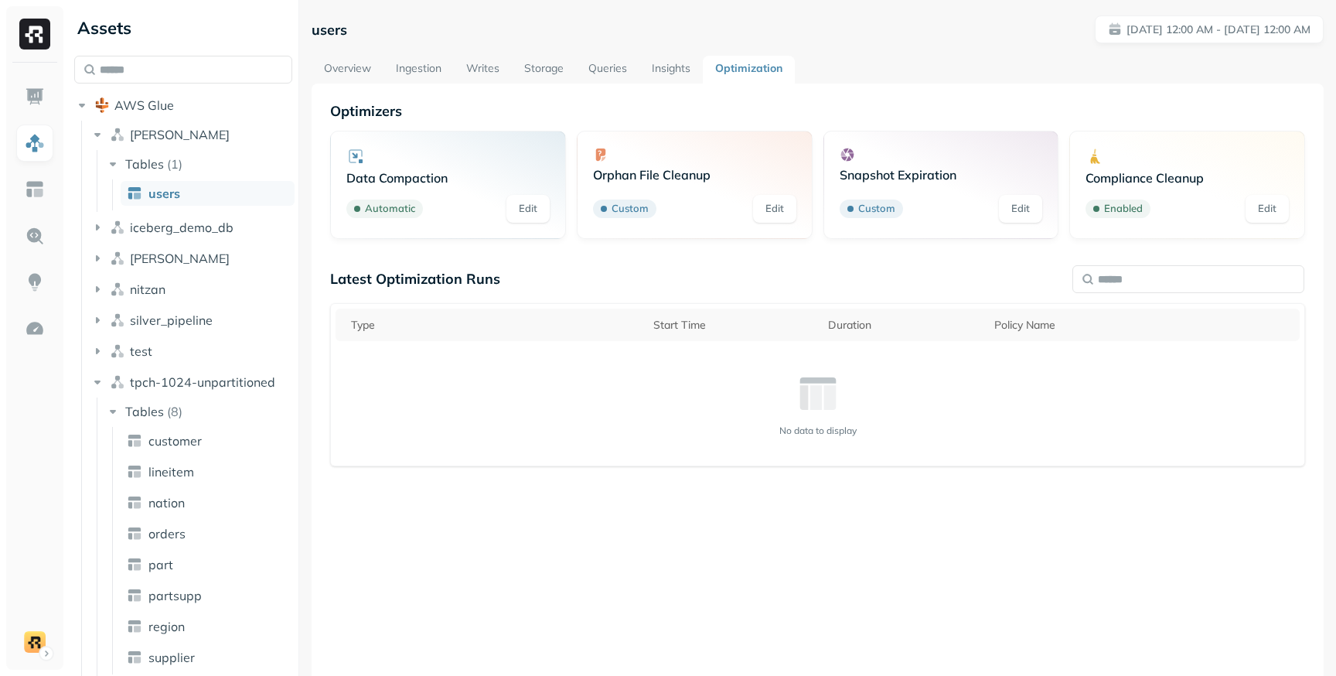
click at [668, 80] on link "Insights" at bounding box center [670, 70] width 63 height 28
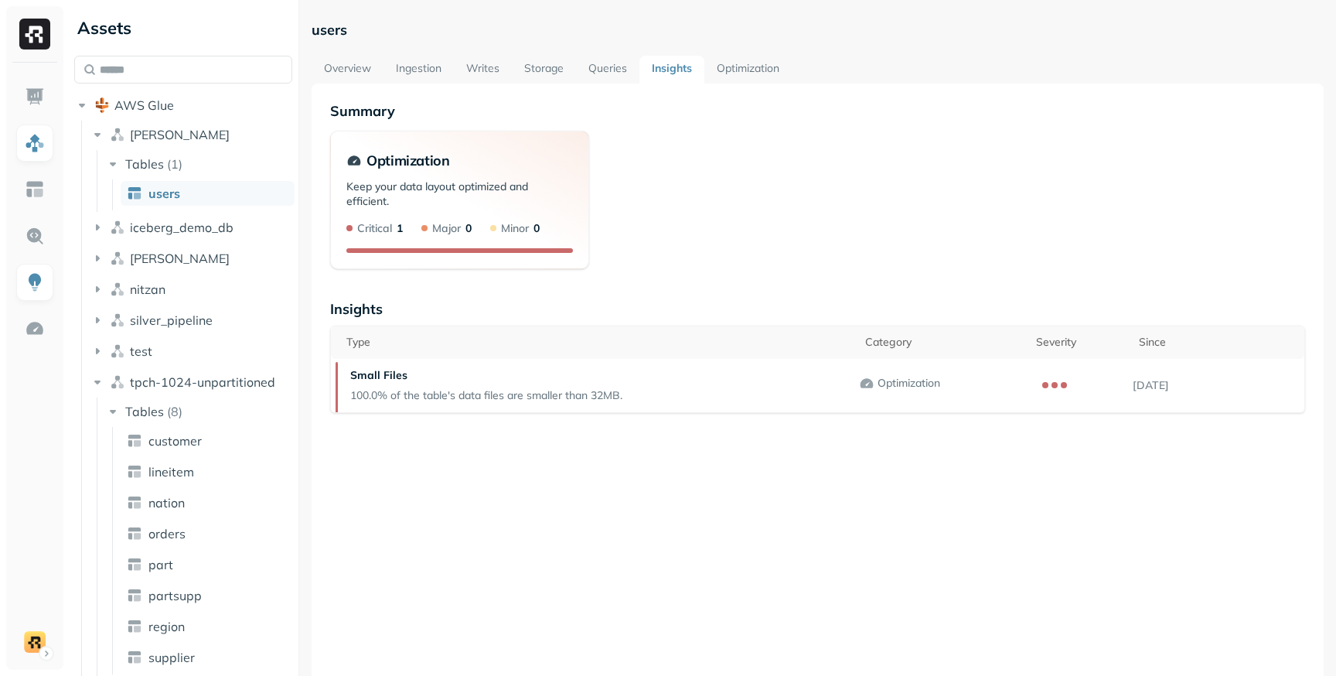
click at [591, 73] on link "Queries" at bounding box center [607, 70] width 63 height 28
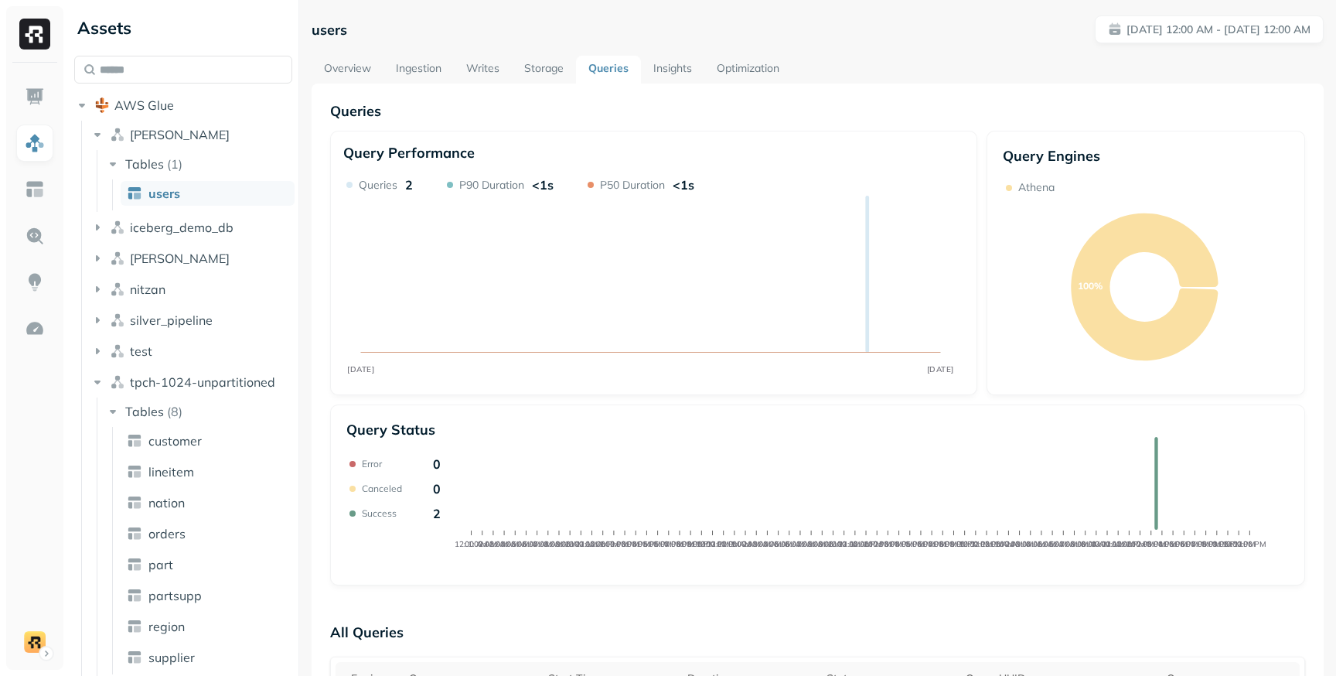
click at [546, 73] on link "Storage" at bounding box center [544, 70] width 64 height 28
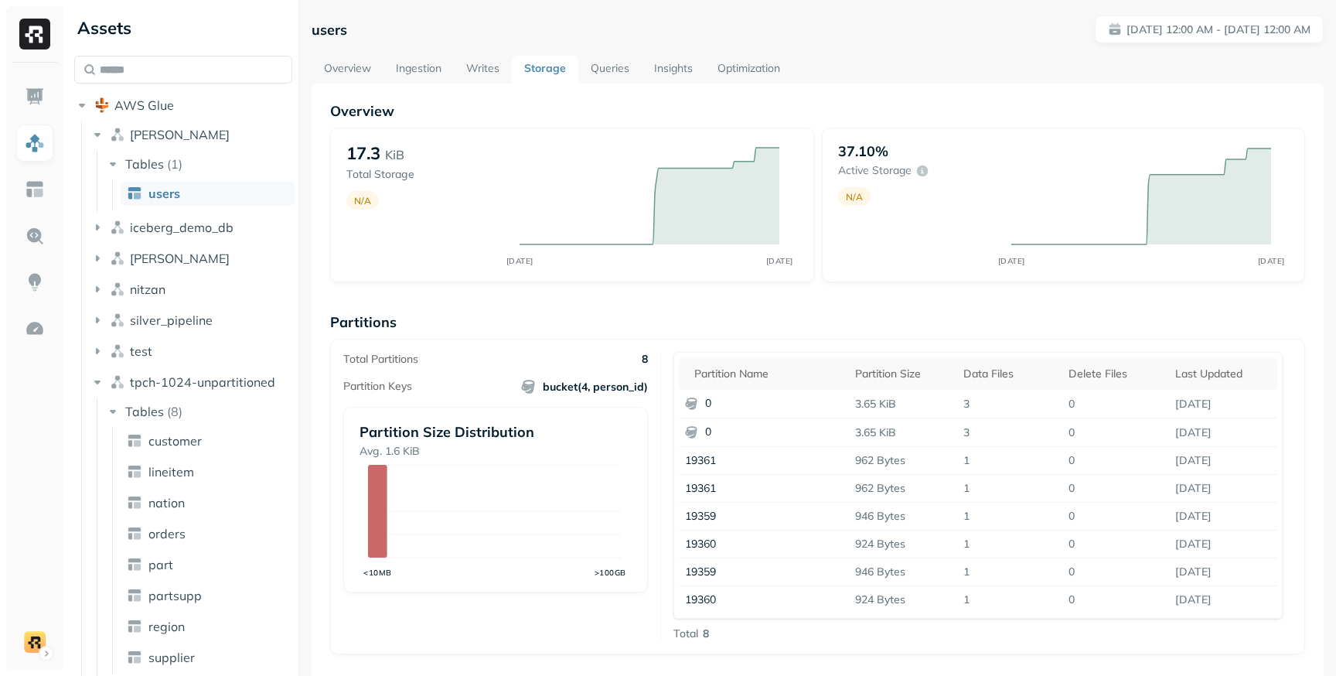
click at [604, 67] on link "Queries" at bounding box center [609, 70] width 63 height 28
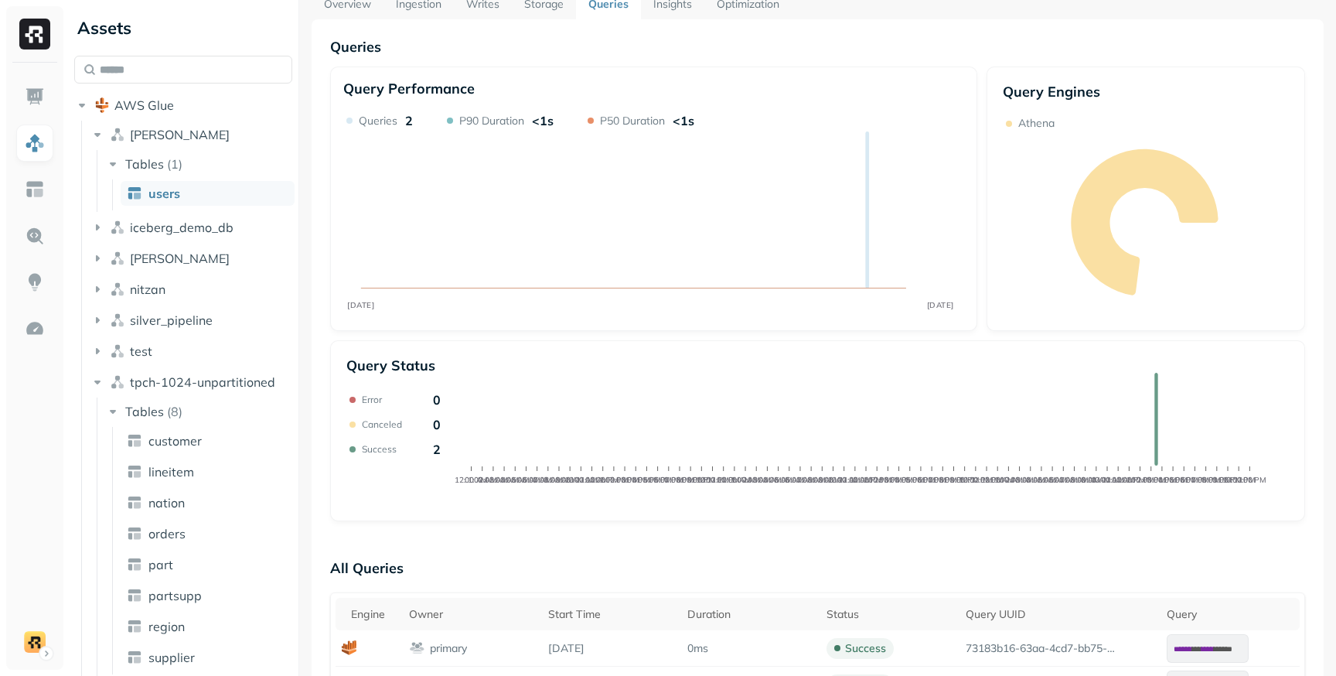
scroll to position [284, 0]
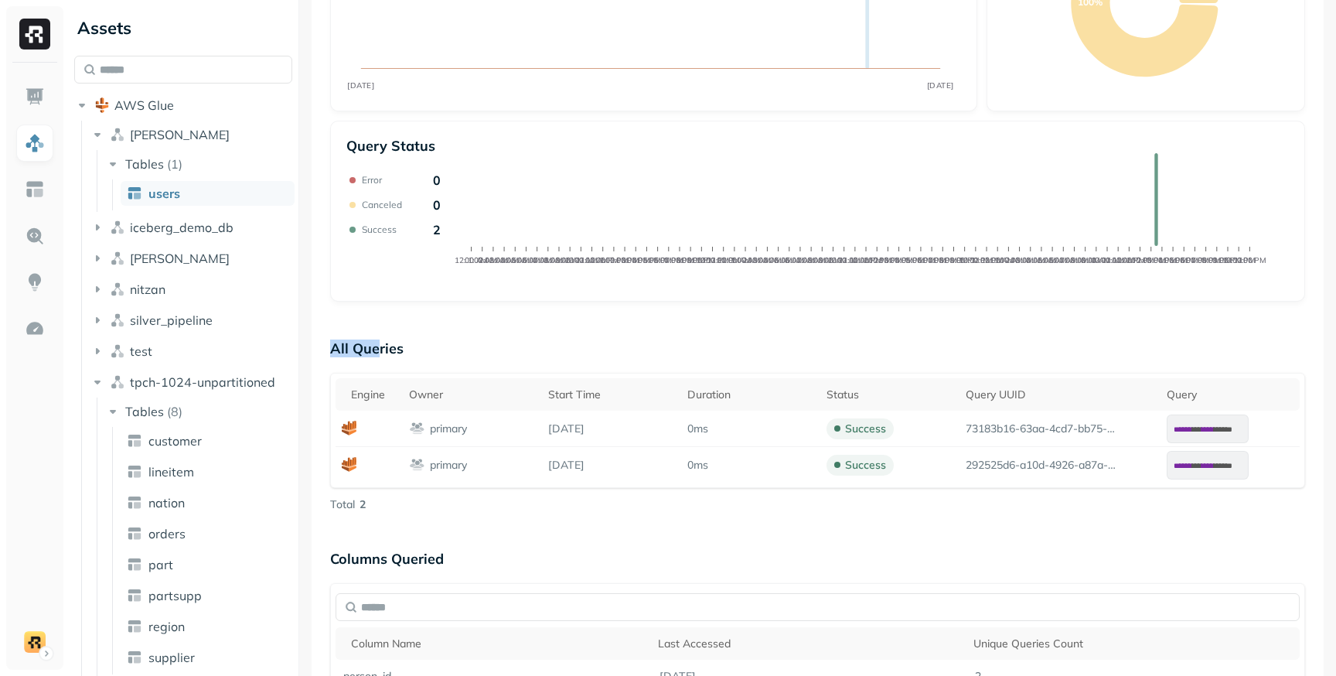
drag, startPoint x: 380, startPoint y: 348, endPoint x: 320, endPoint y: 348, distance: 60.3
click at [320, 348] on div "Queries Query Performance [DATE] [DATE] Queries 2 P90 Duration <1s P50 Duration…" at bounding box center [818, 304] width 1012 height 1009
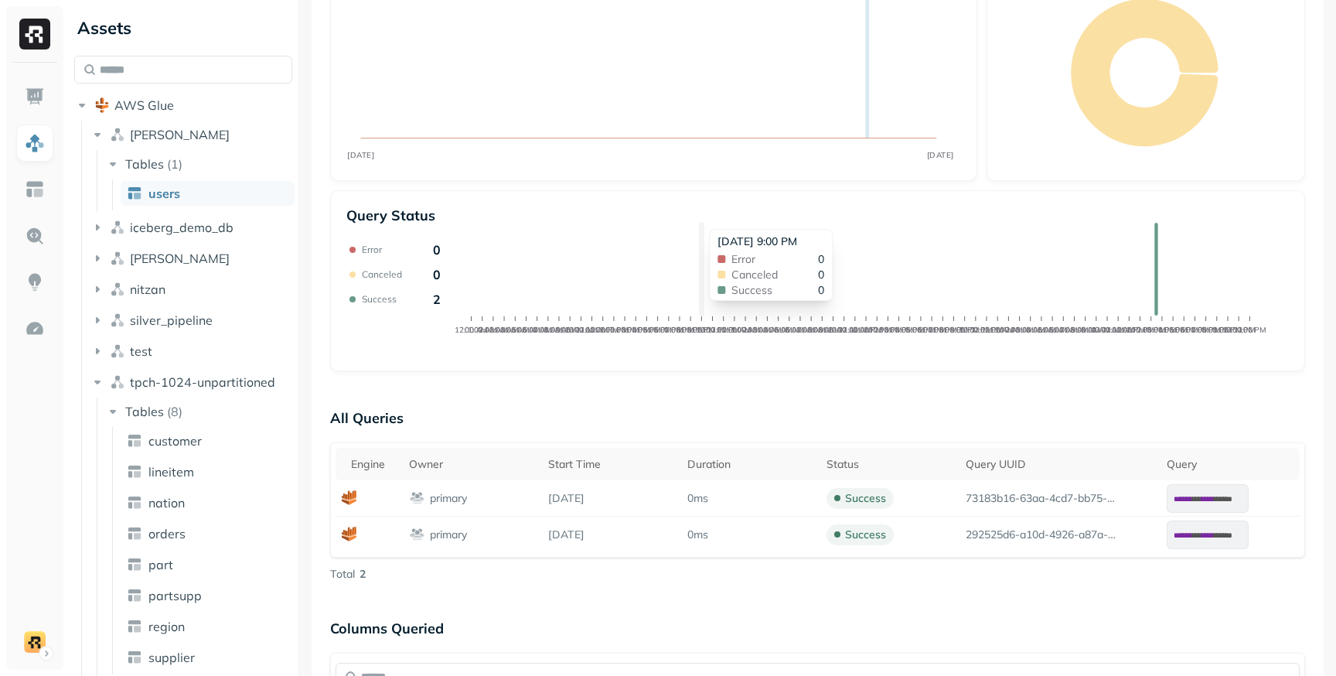
scroll to position [0, 0]
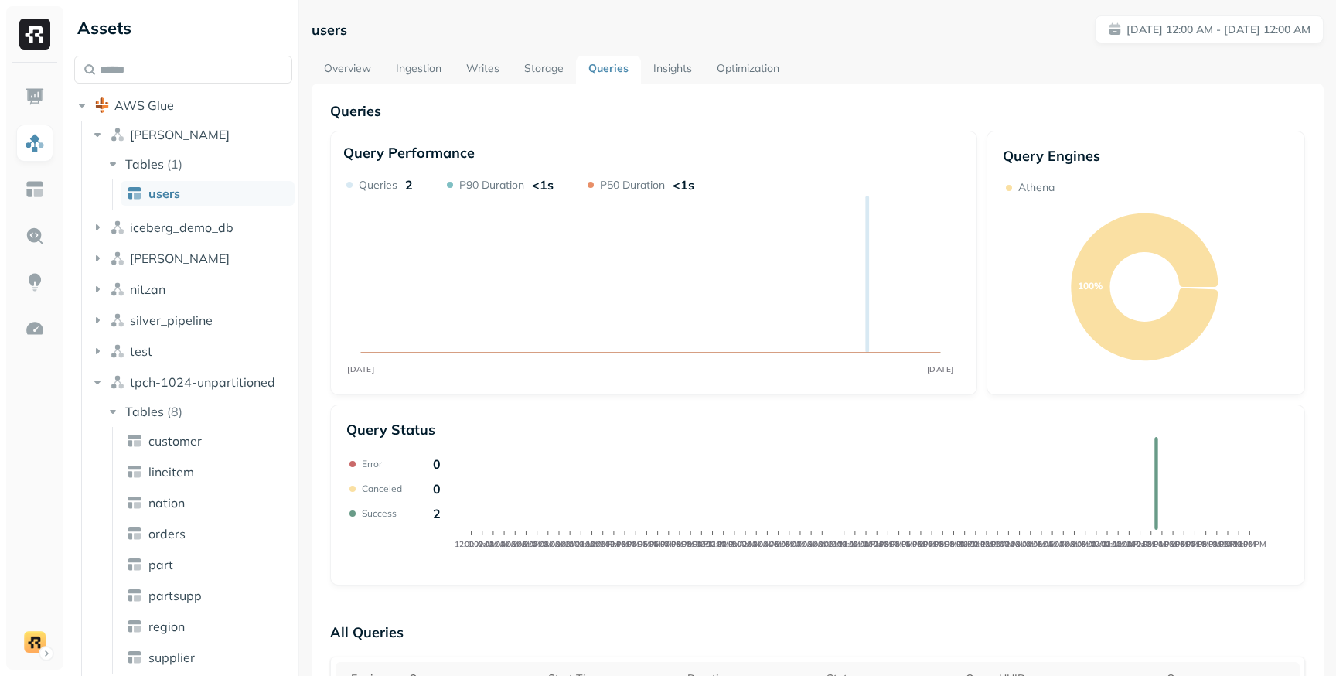
click at [662, 73] on link "Insights" at bounding box center [672, 70] width 63 height 28
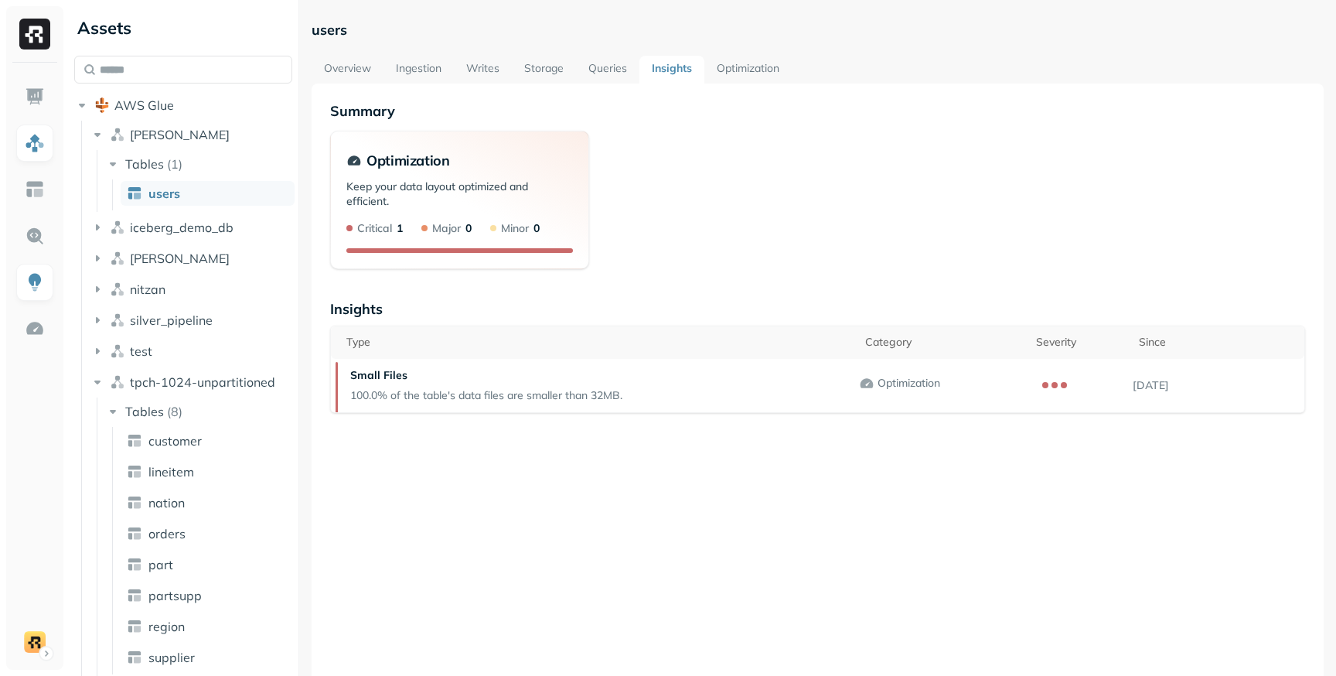
click at [746, 70] on link "Optimization" at bounding box center [747, 70] width 87 height 28
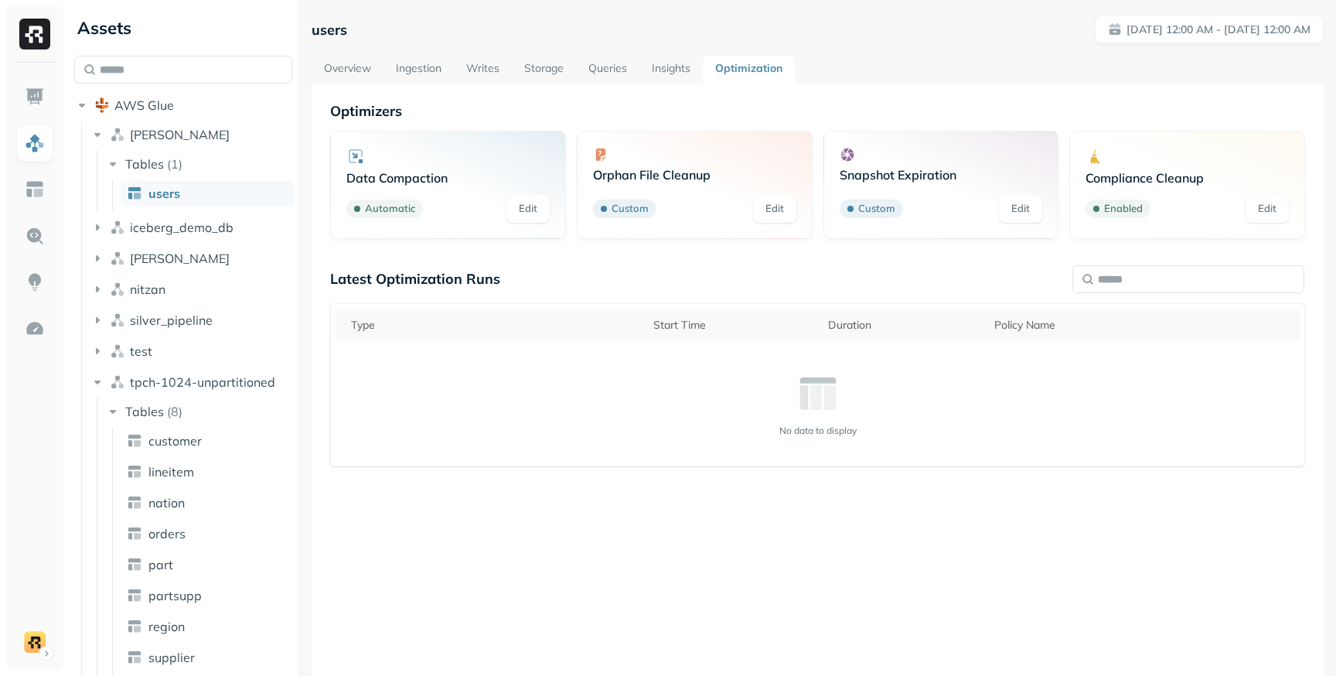
click at [620, 77] on link "Queries" at bounding box center [607, 70] width 63 height 28
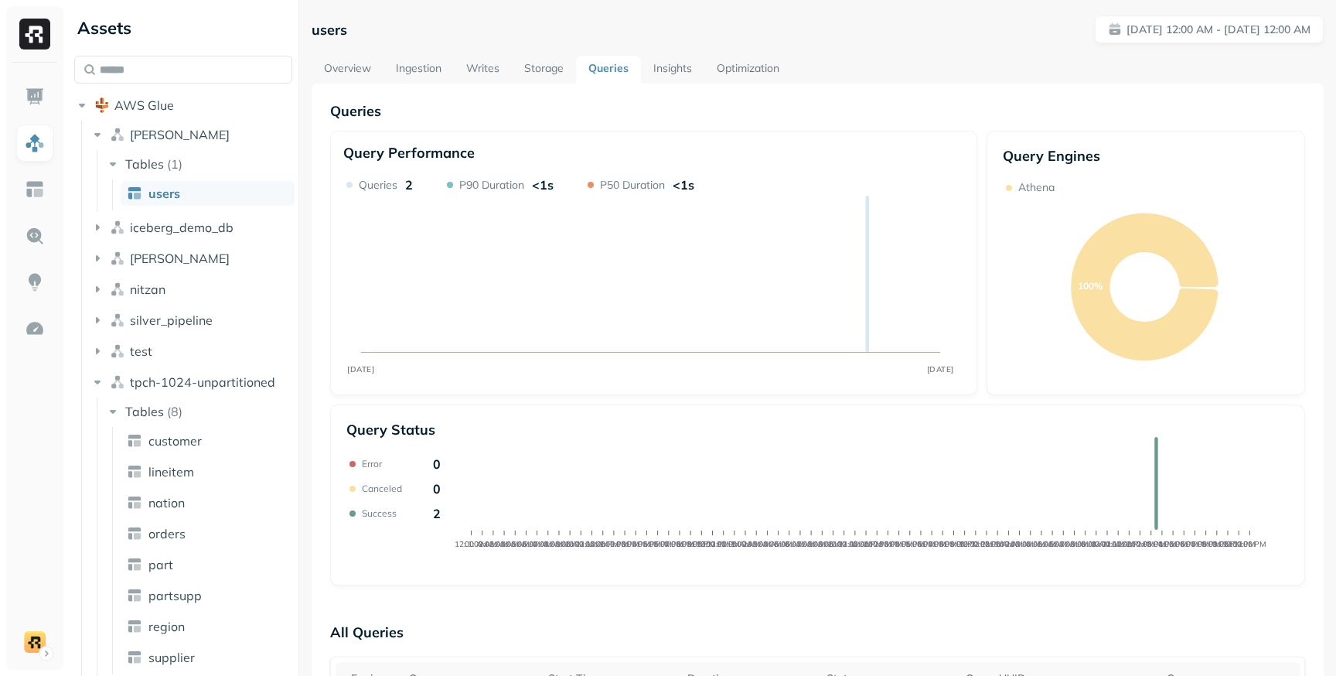
click at [557, 73] on link "Storage" at bounding box center [544, 70] width 64 height 28
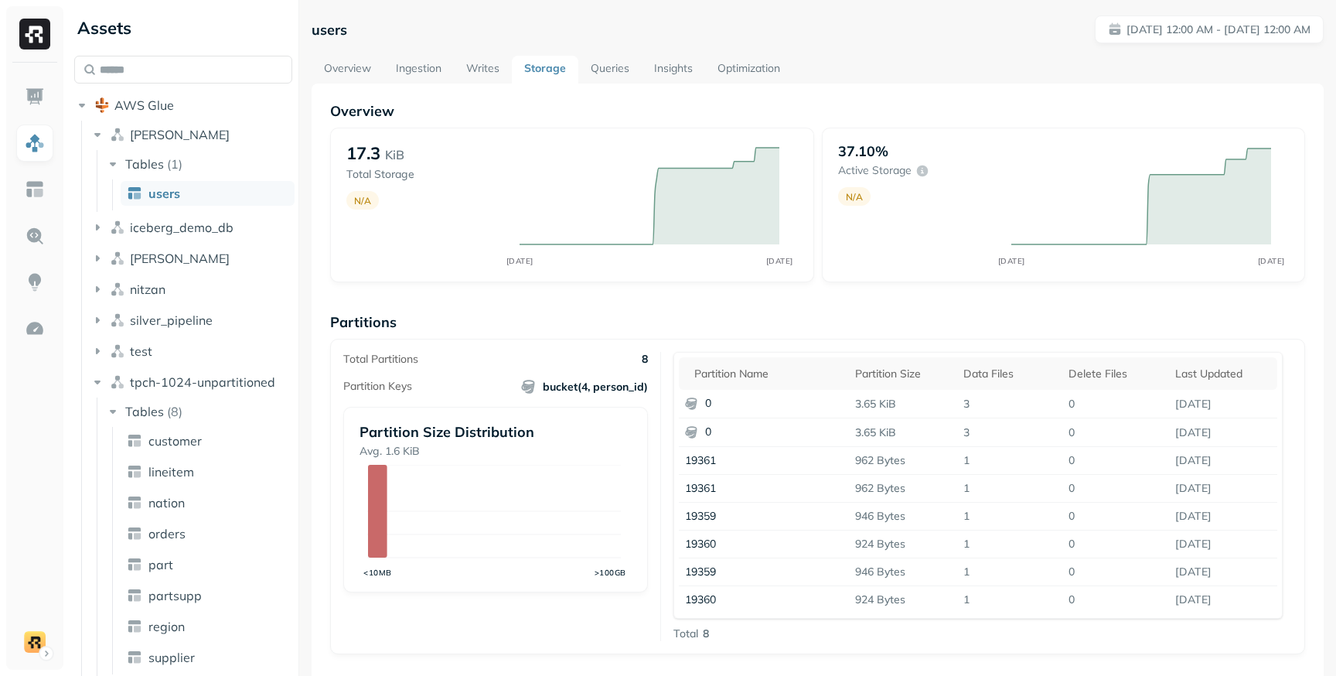
click at [725, 56] on link "Optimization" at bounding box center [748, 70] width 87 height 28
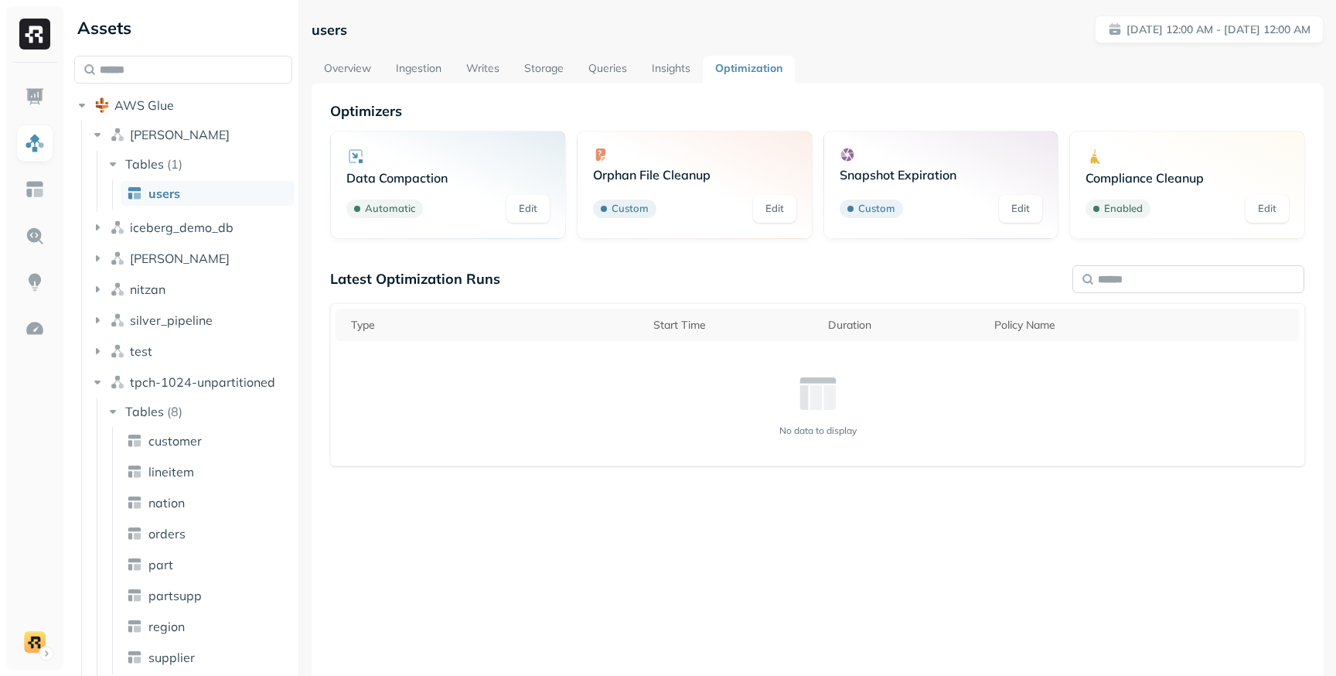
click at [1114, 277] on input "text" at bounding box center [1188, 279] width 232 height 28
click at [478, 277] on p "Latest Optimization Runs" at bounding box center [415, 279] width 170 height 18
click at [36, 92] on img at bounding box center [35, 97] width 20 height 20
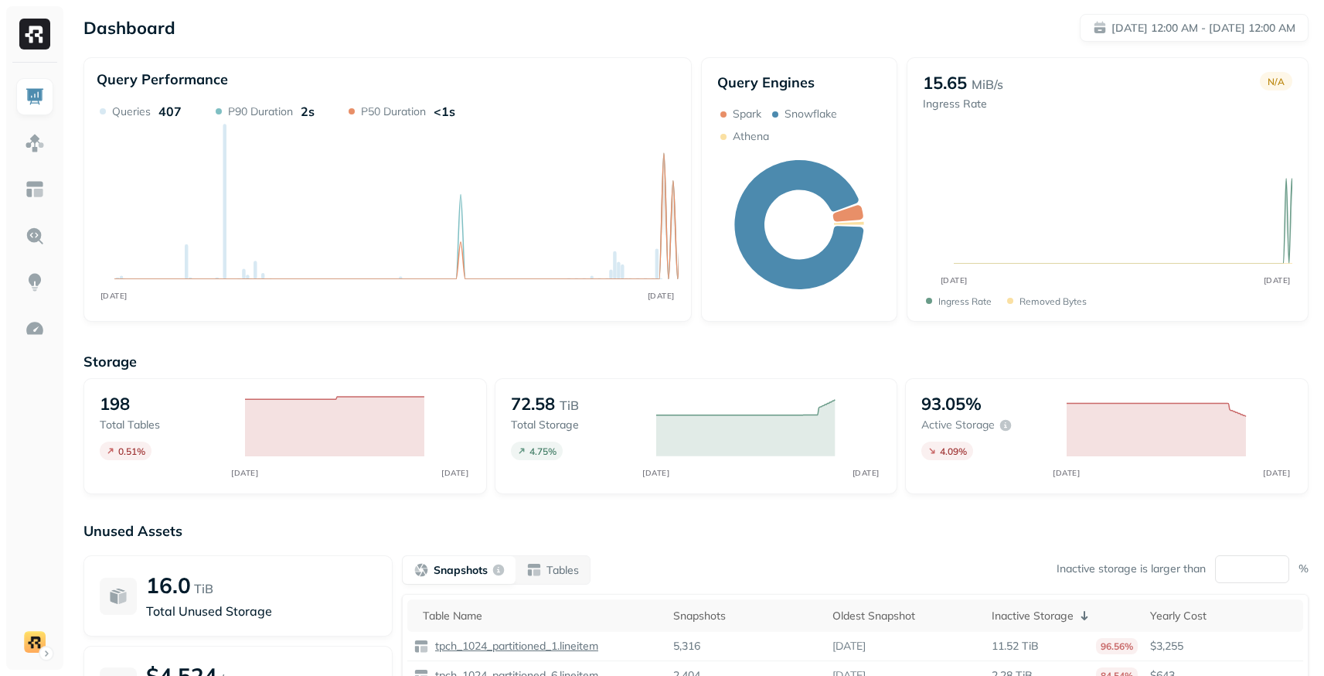
click at [825, 29] on div "Dashboard [DATE] 12:00 AM - [DATE] 12:00 AM" at bounding box center [695, 28] width 1225 height 28
